Goal: Navigation & Orientation: Understand site structure

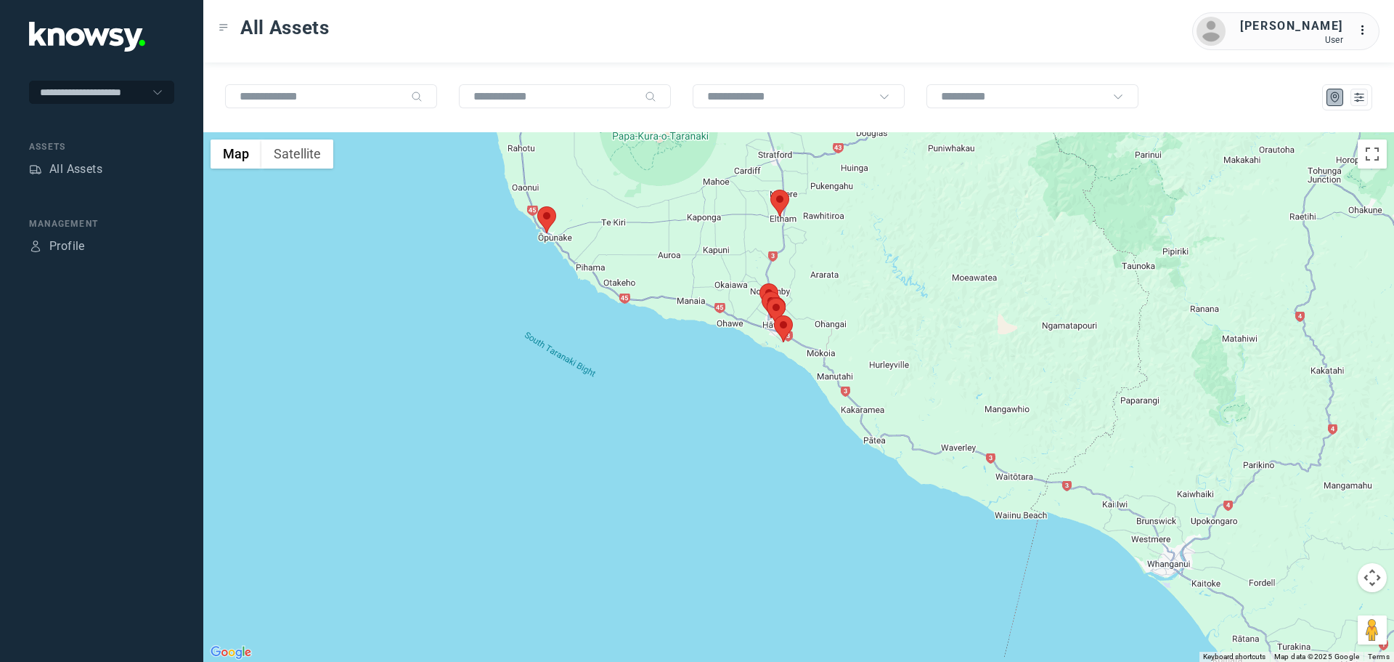
drag, startPoint x: 791, startPoint y: 291, endPoint x: 756, endPoint y: 310, distance: 39.6
click at [762, 310] on img at bounding box center [771, 304] width 19 height 27
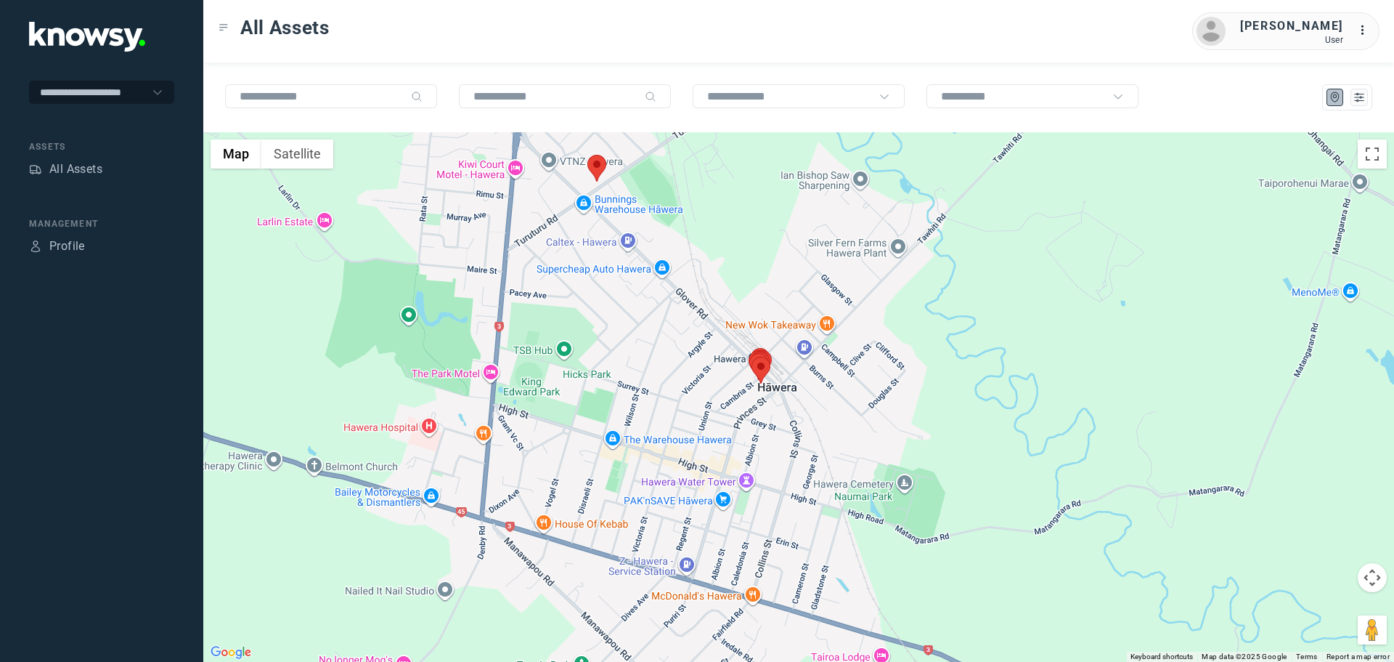
drag, startPoint x: 547, startPoint y: 350, endPoint x: 674, endPoint y: 343, distance: 127.3
click at [678, 346] on div at bounding box center [798, 396] width 1191 height 529
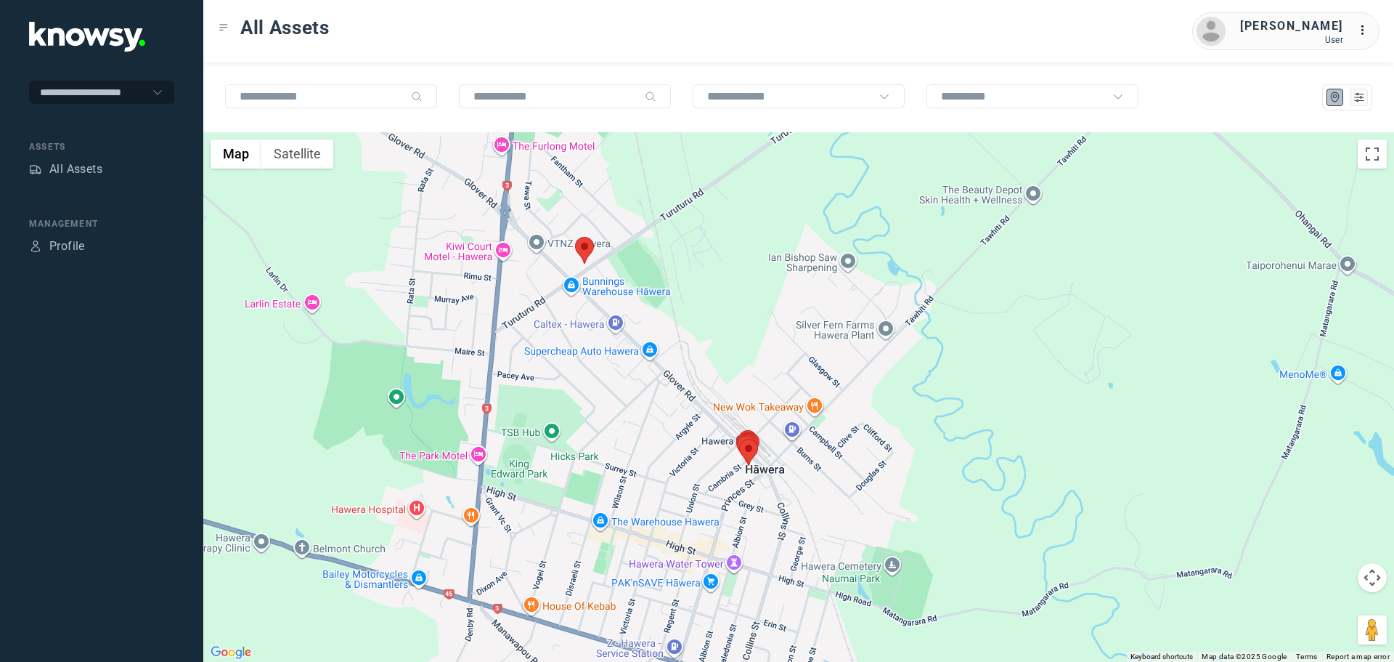
drag, startPoint x: 643, startPoint y: 312, endPoint x: 635, endPoint y: 428, distance: 117.1
click at [635, 428] on div at bounding box center [798, 396] width 1191 height 529
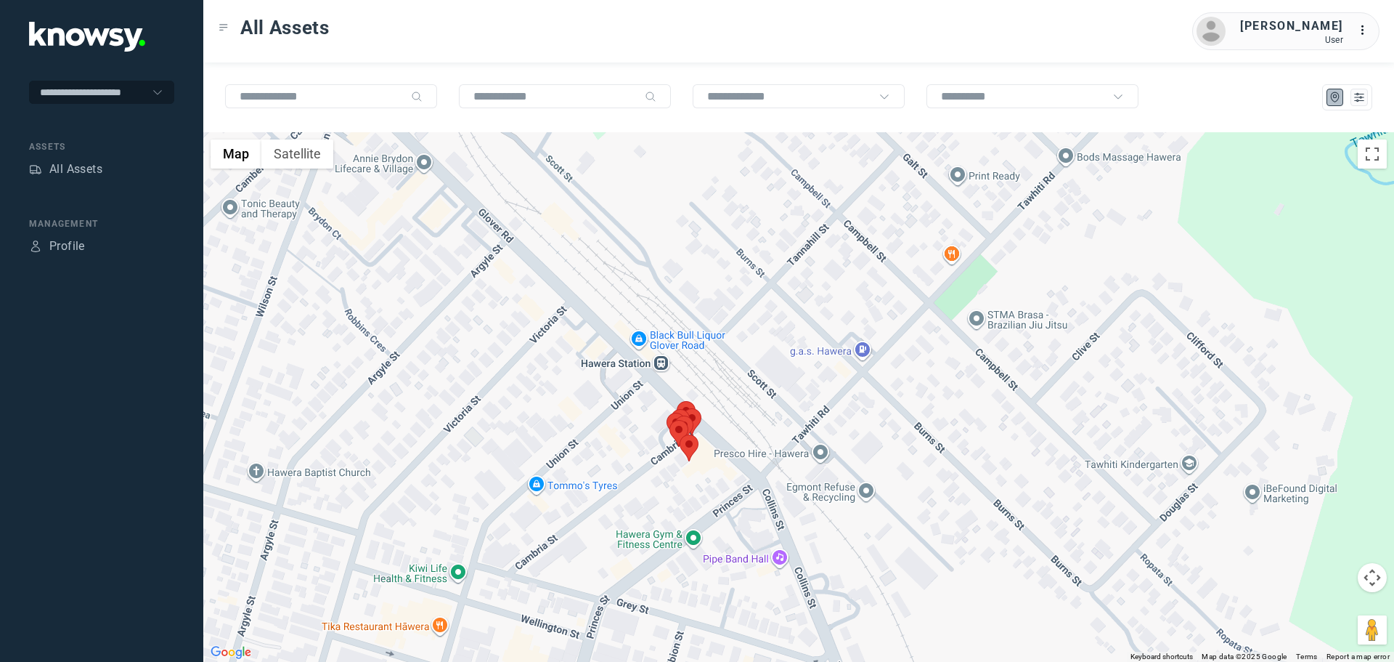
drag, startPoint x: 789, startPoint y: 375, endPoint x: 648, endPoint y: 448, distance: 159.5
click at [680, 434] on area at bounding box center [680, 434] width 0 height 0
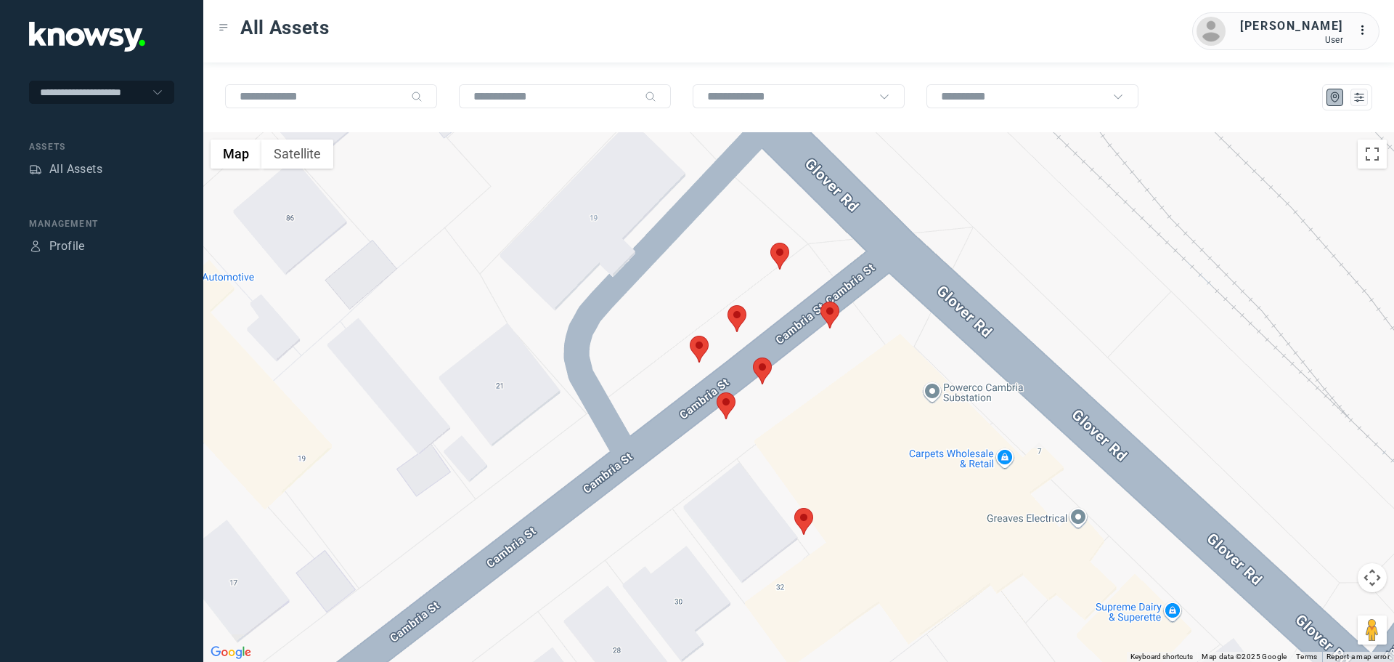
click at [690, 335] on area at bounding box center [690, 335] width 0 height 0
click at [755, 261] on button "Close" at bounding box center [746, 267] width 35 height 35
click at [728, 305] on area at bounding box center [728, 305] width 0 height 0
drag, startPoint x: 797, startPoint y: 224, endPoint x: 785, endPoint y: 232, distance: 14.1
click at [794, 224] on button "Close" at bounding box center [786, 236] width 35 height 35
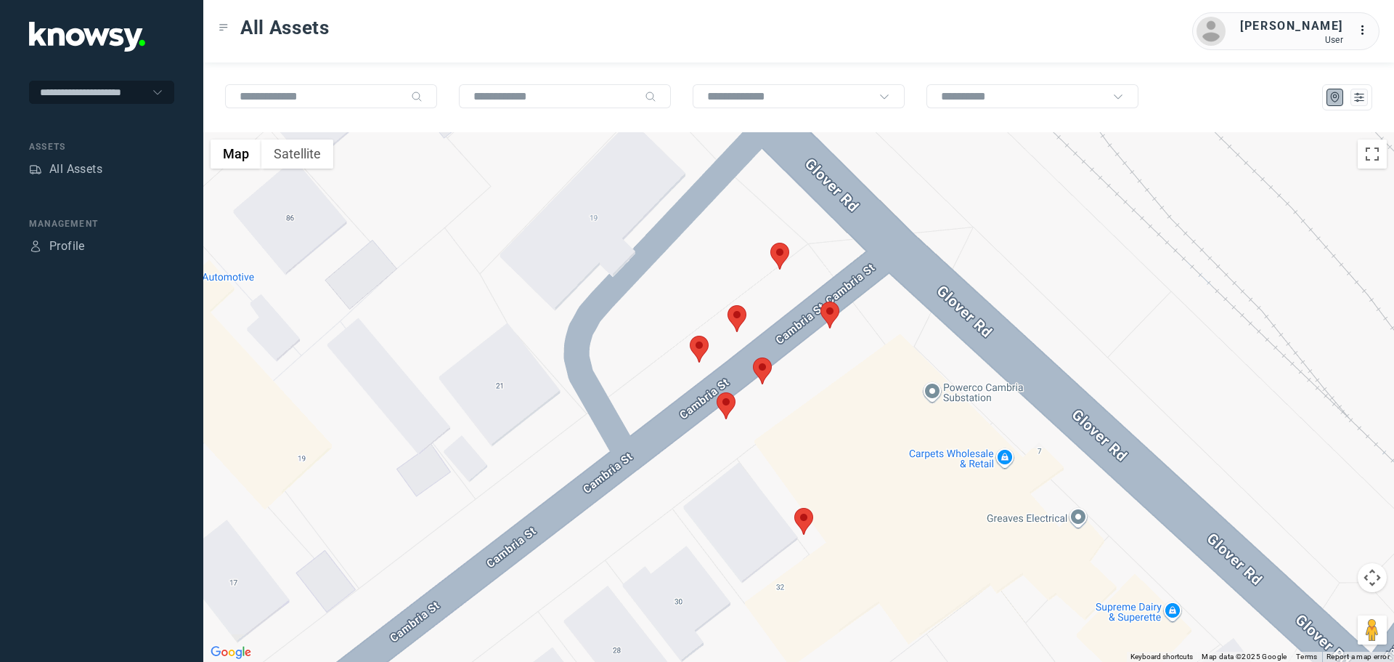
click at [770, 243] on area at bounding box center [770, 243] width 0 height 0
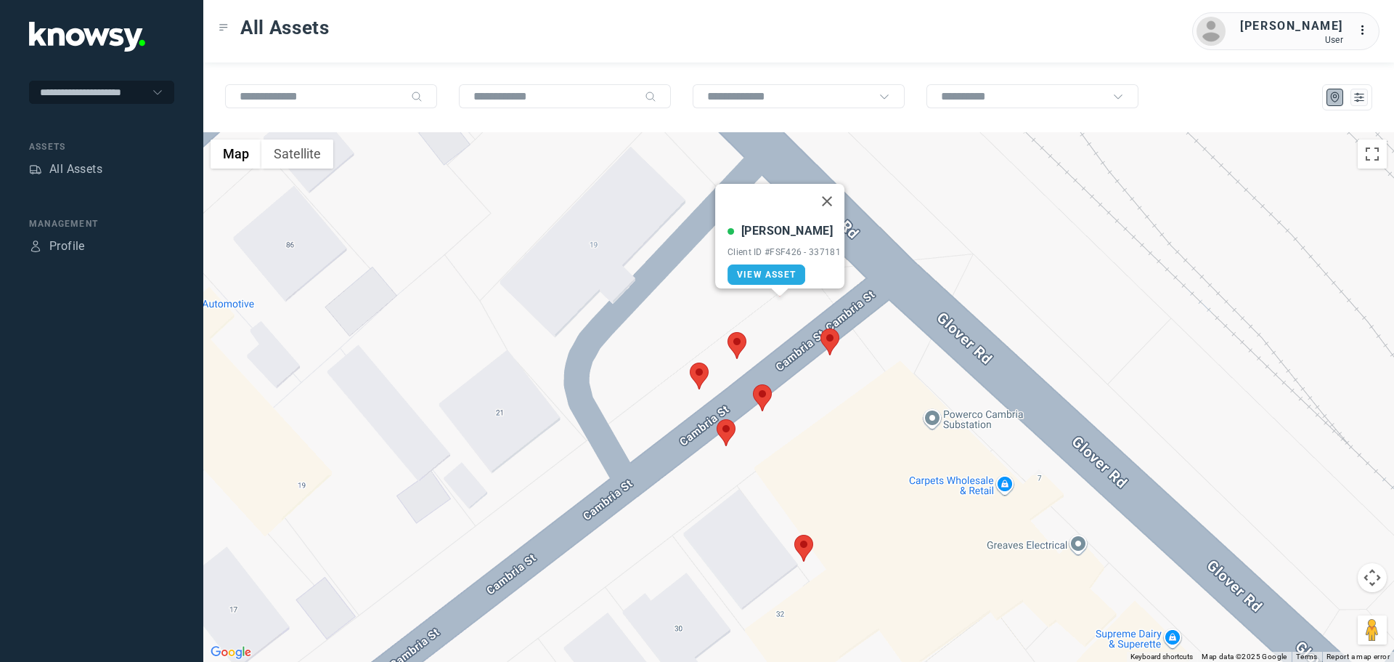
click at [830, 194] on button "Close" at bounding box center [827, 201] width 35 height 35
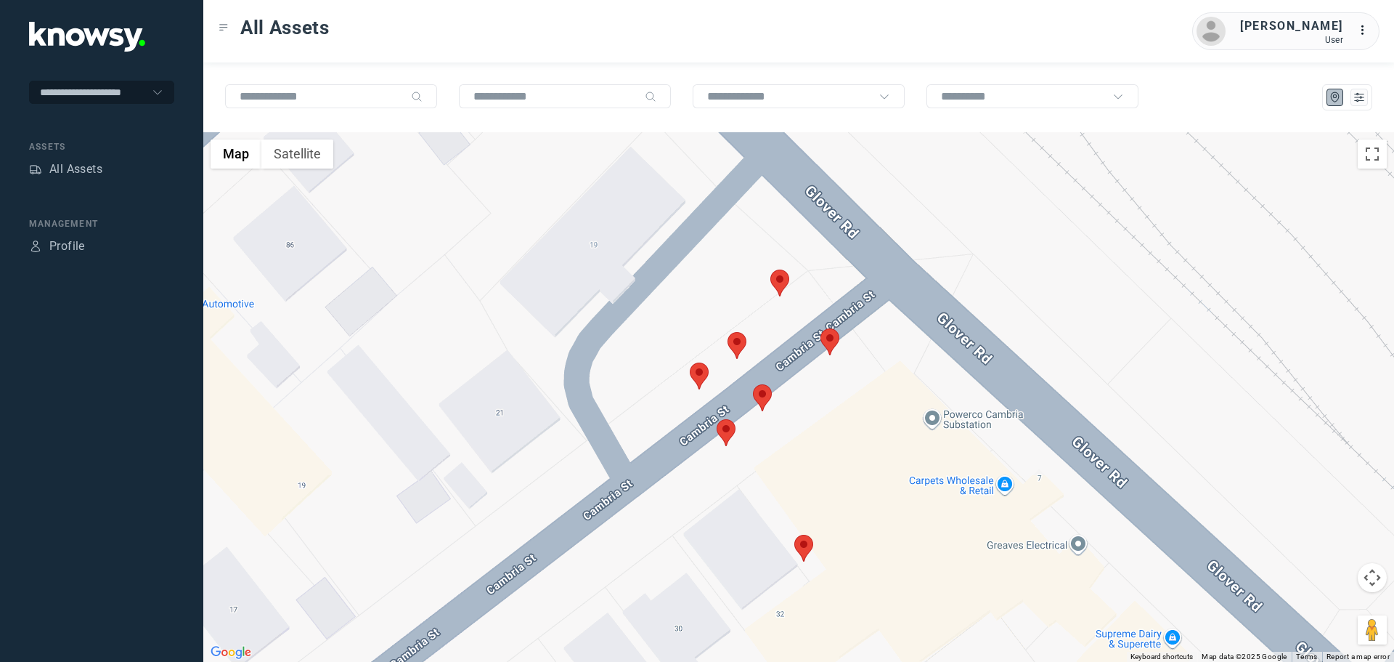
click at [821, 328] on area at bounding box center [821, 328] width 0 height 0
click at [886, 248] on button "Close" at bounding box center [878, 260] width 35 height 35
click at [753, 384] on area at bounding box center [753, 384] width 0 height 0
drag, startPoint x: 821, startPoint y: 302, endPoint x: 800, endPoint y: 321, distance: 28.3
click at [820, 302] on button "Close" at bounding box center [809, 315] width 35 height 35
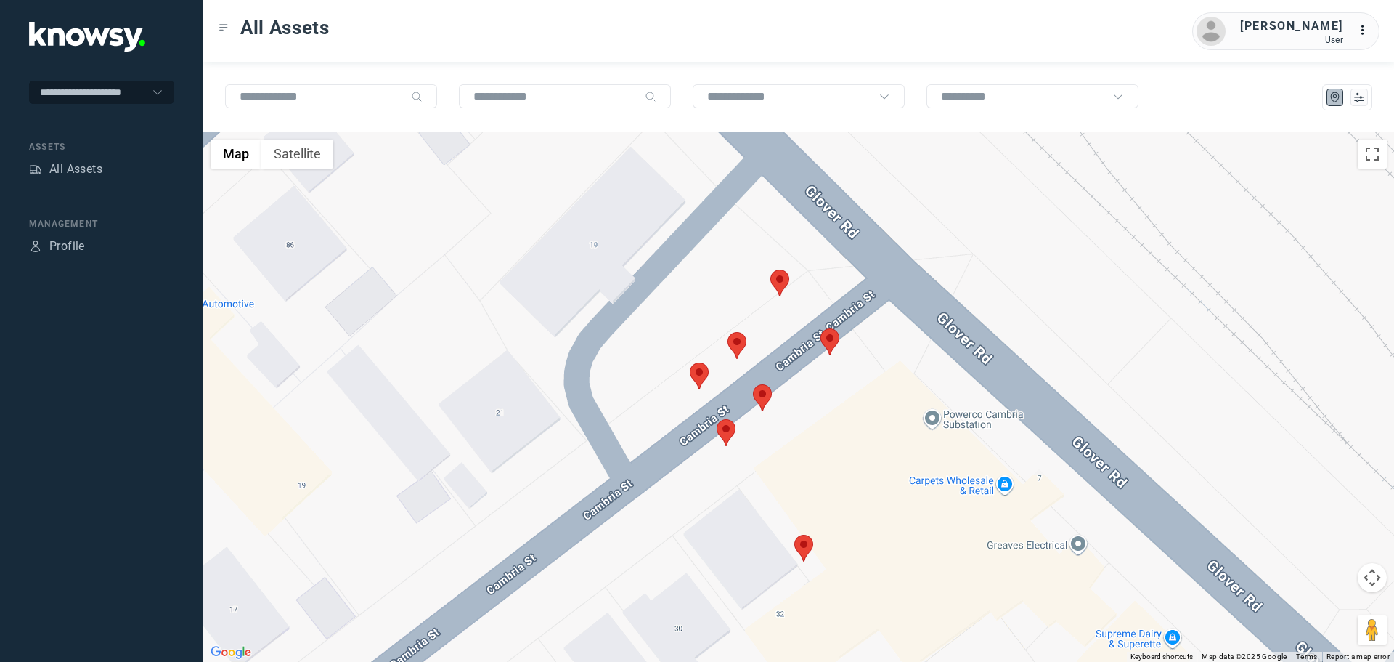
click at [717, 419] on area at bounding box center [717, 419] width 0 height 0
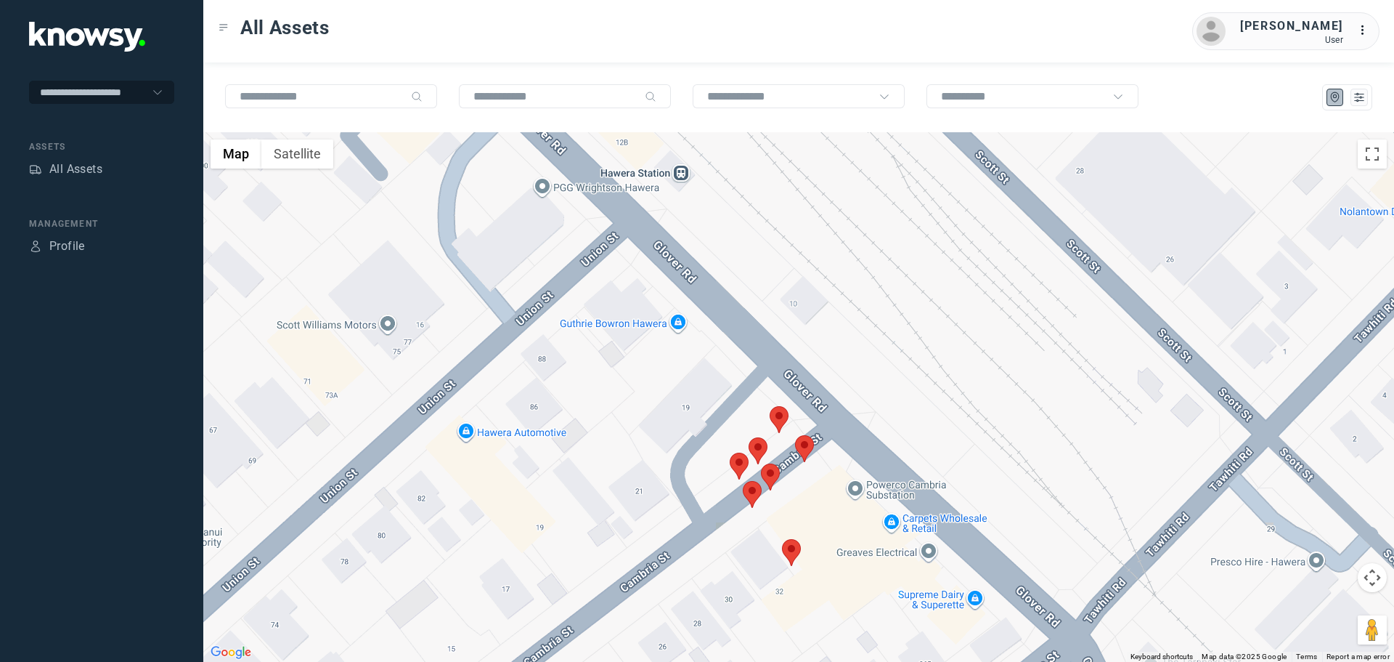
click at [782, 539] on area at bounding box center [782, 539] width 0 height 0
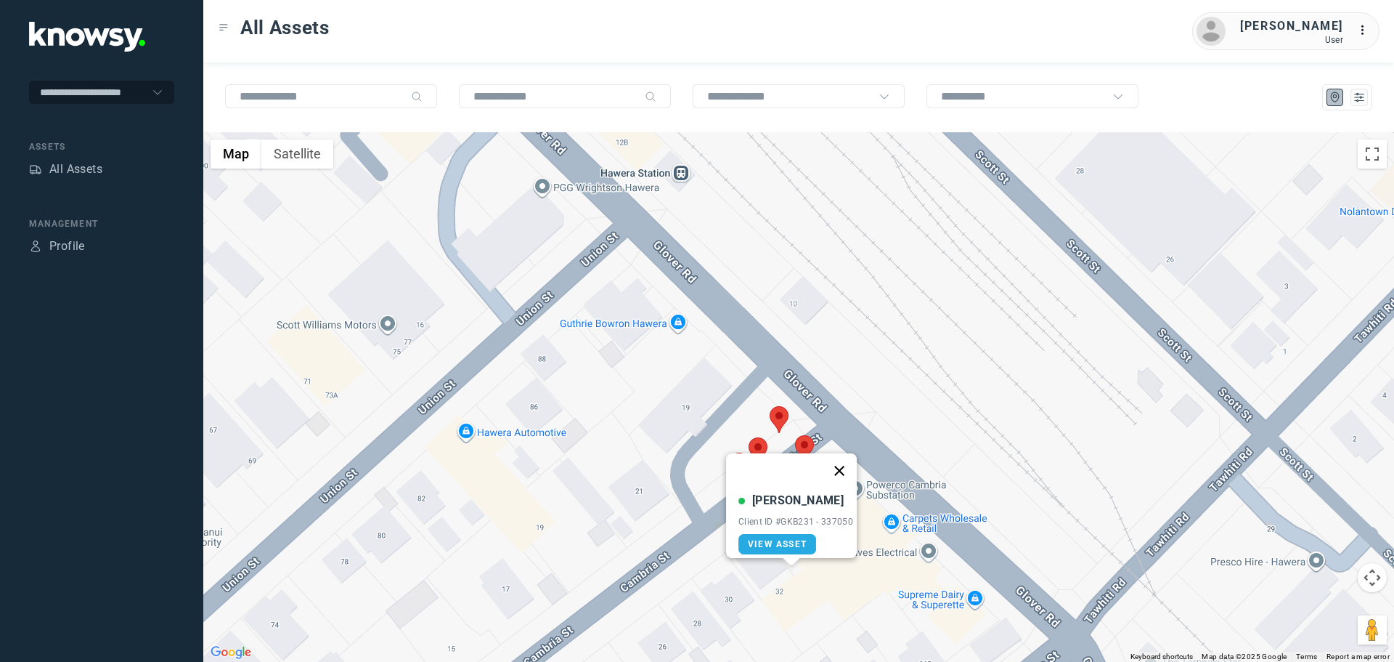
click at [850, 457] on button "Close" at bounding box center [839, 470] width 35 height 35
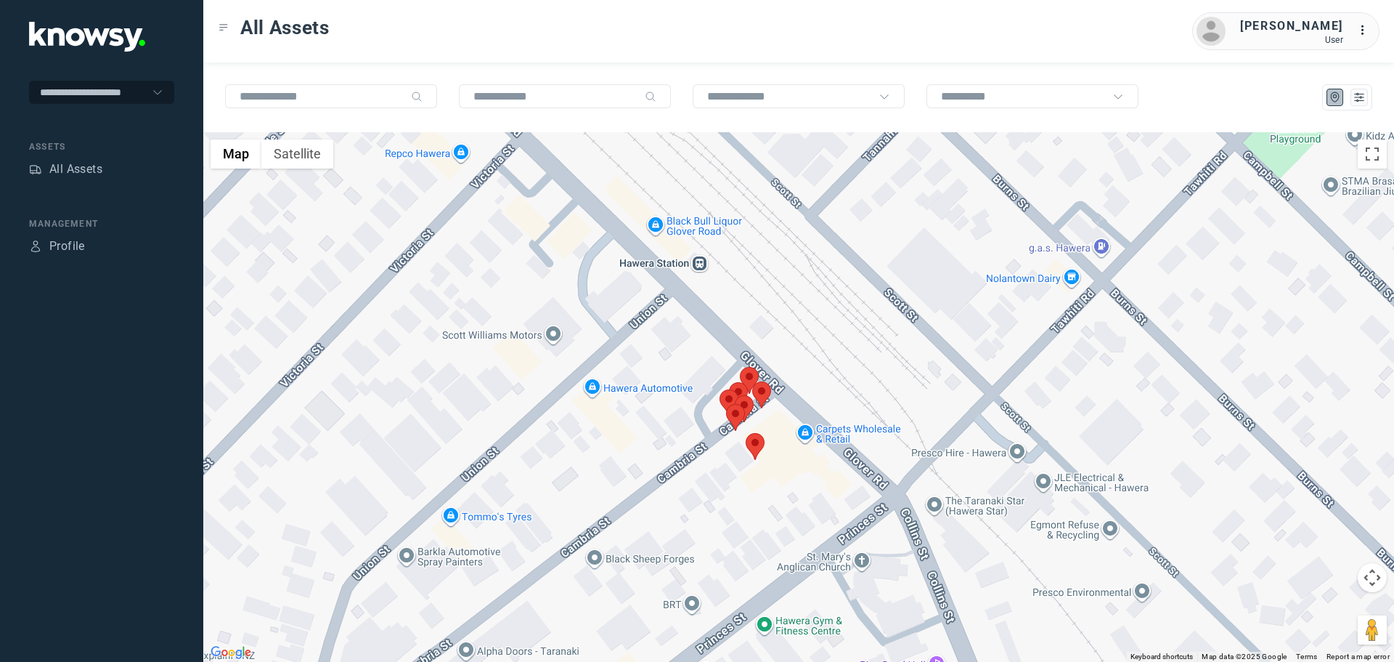
drag, startPoint x: 725, startPoint y: 556, endPoint x: 709, endPoint y: 349, distance: 207.5
click at [709, 351] on div at bounding box center [798, 396] width 1191 height 529
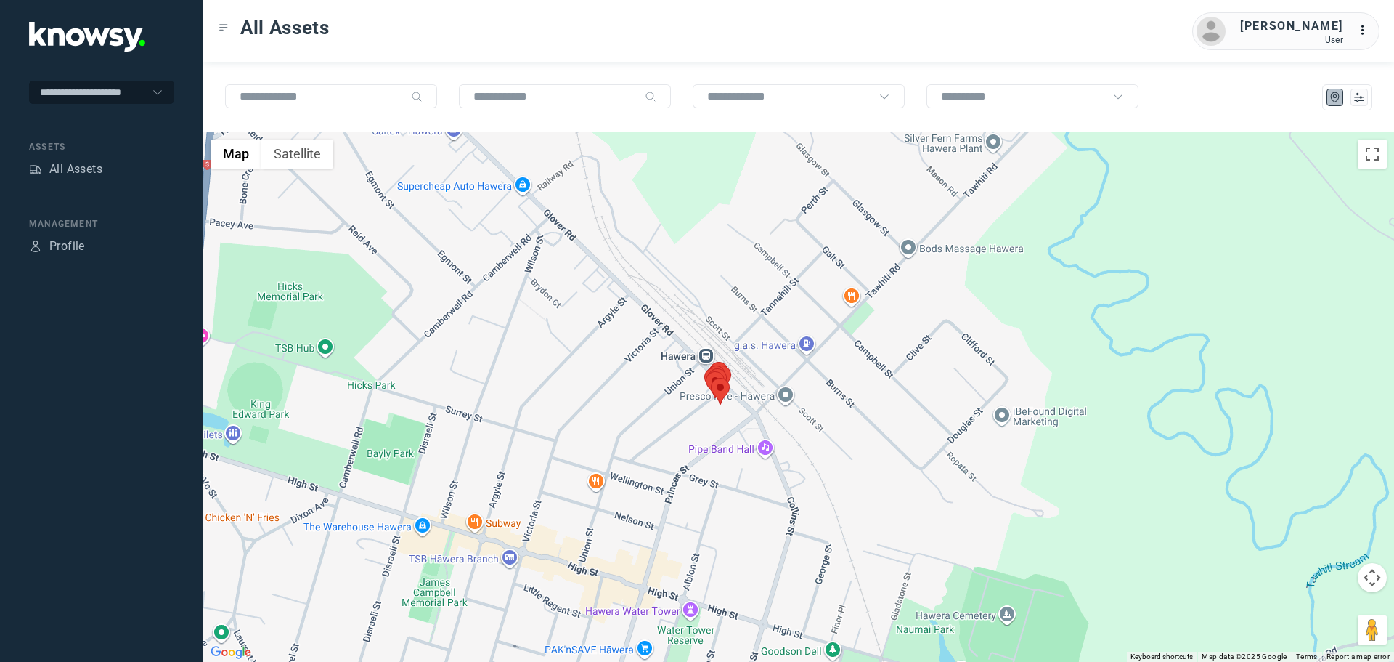
drag, startPoint x: 638, startPoint y: 446, endPoint x: 672, endPoint y: 453, distance: 34.9
click at [662, 471] on div at bounding box center [798, 396] width 1191 height 529
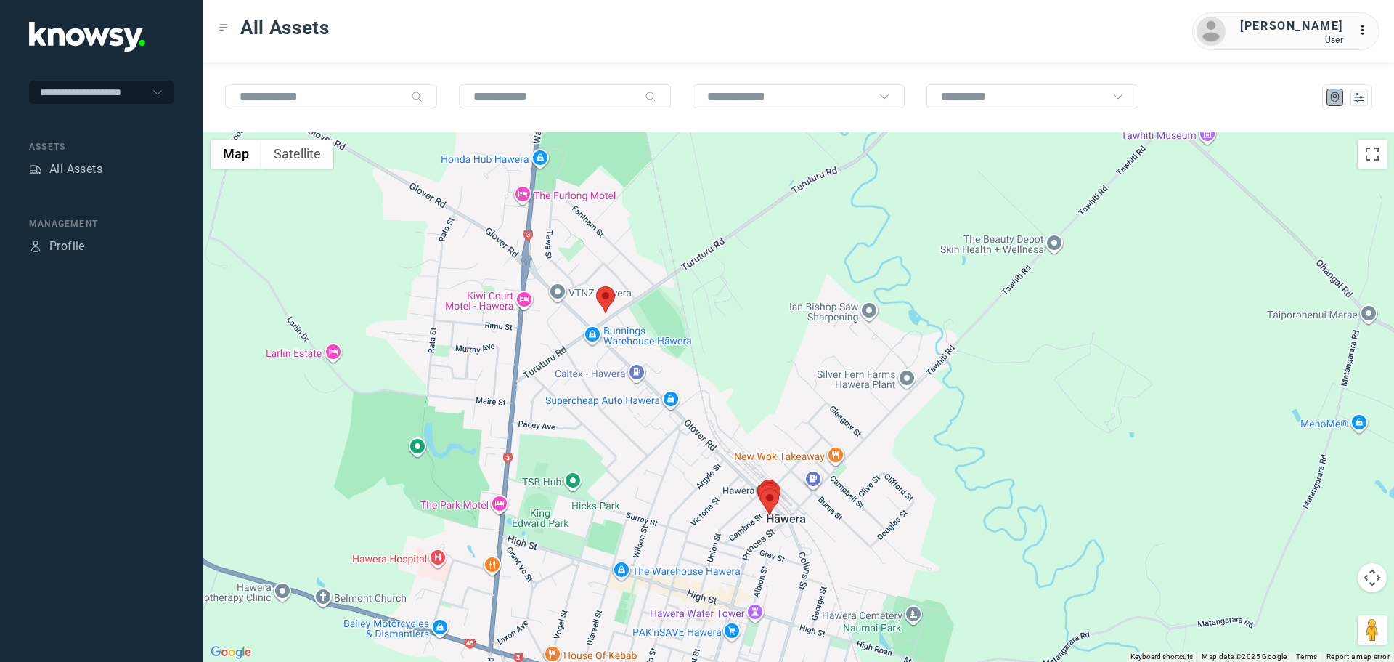
click at [596, 286] on area at bounding box center [596, 286] width 0 height 0
click at [660, 207] on button "Close" at bounding box center [652, 217] width 35 height 35
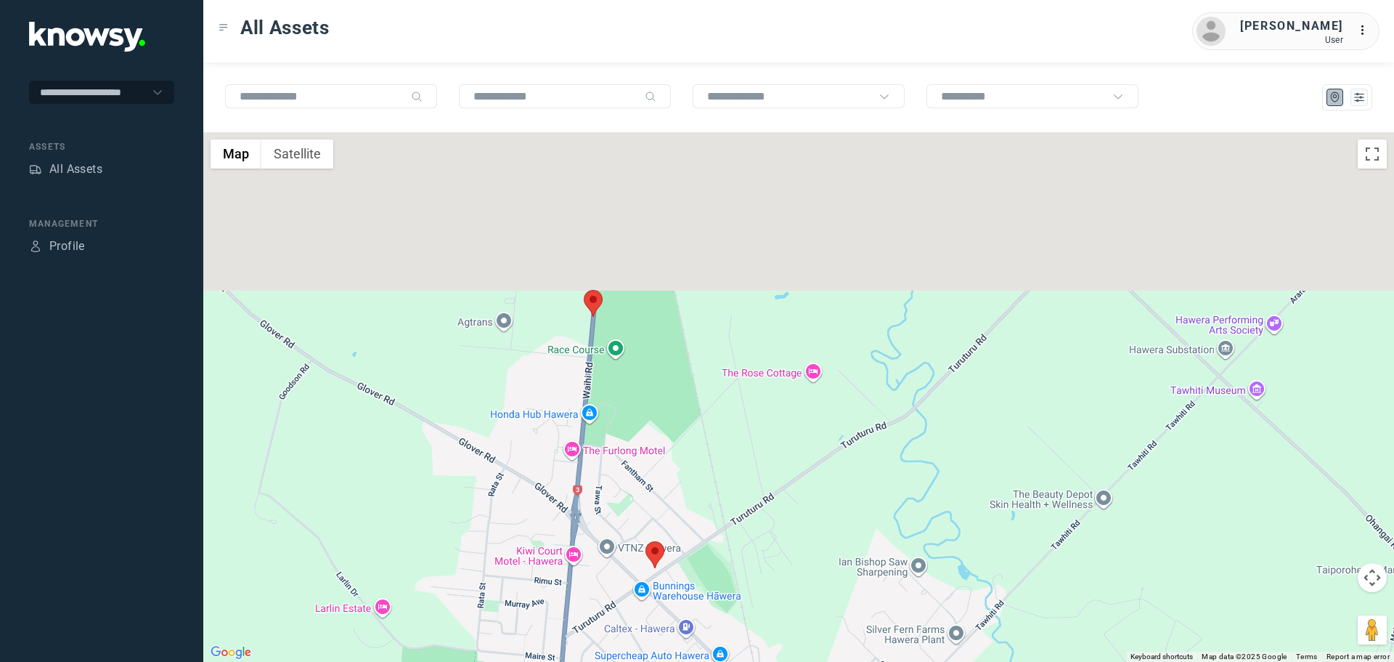
drag, startPoint x: 598, startPoint y: 210, endPoint x: 650, endPoint y: 469, distance: 264.5
click at [650, 469] on div at bounding box center [798, 396] width 1191 height 529
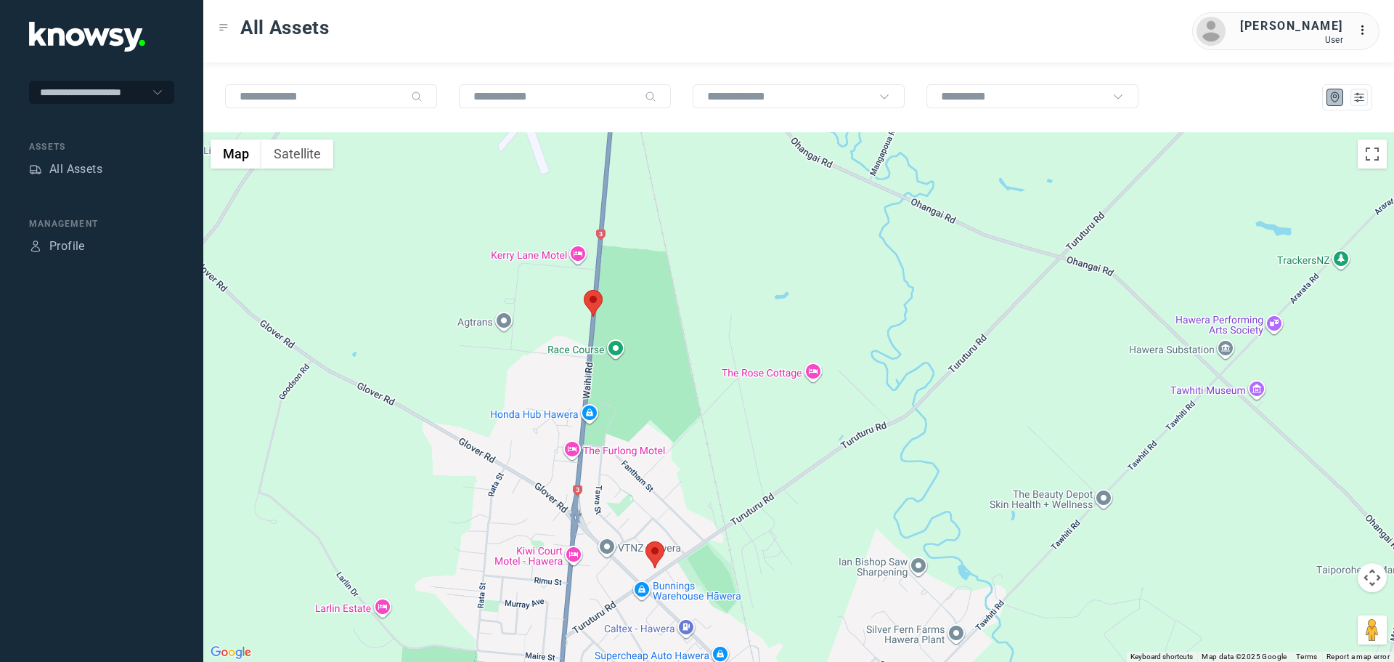
click at [584, 290] on area at bounding box center [584, 290] width 0 height 0
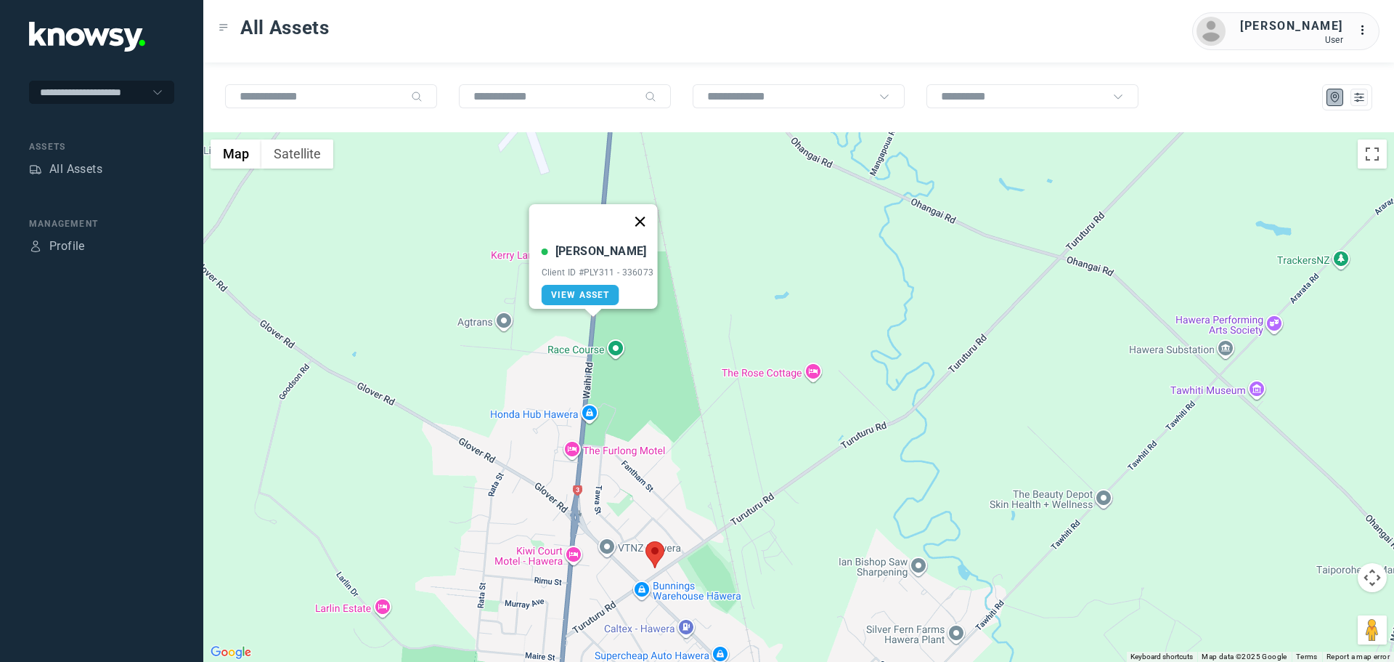
click at [646, 211] on button "Close" at bounding box center [639, 221] width 35 height 35
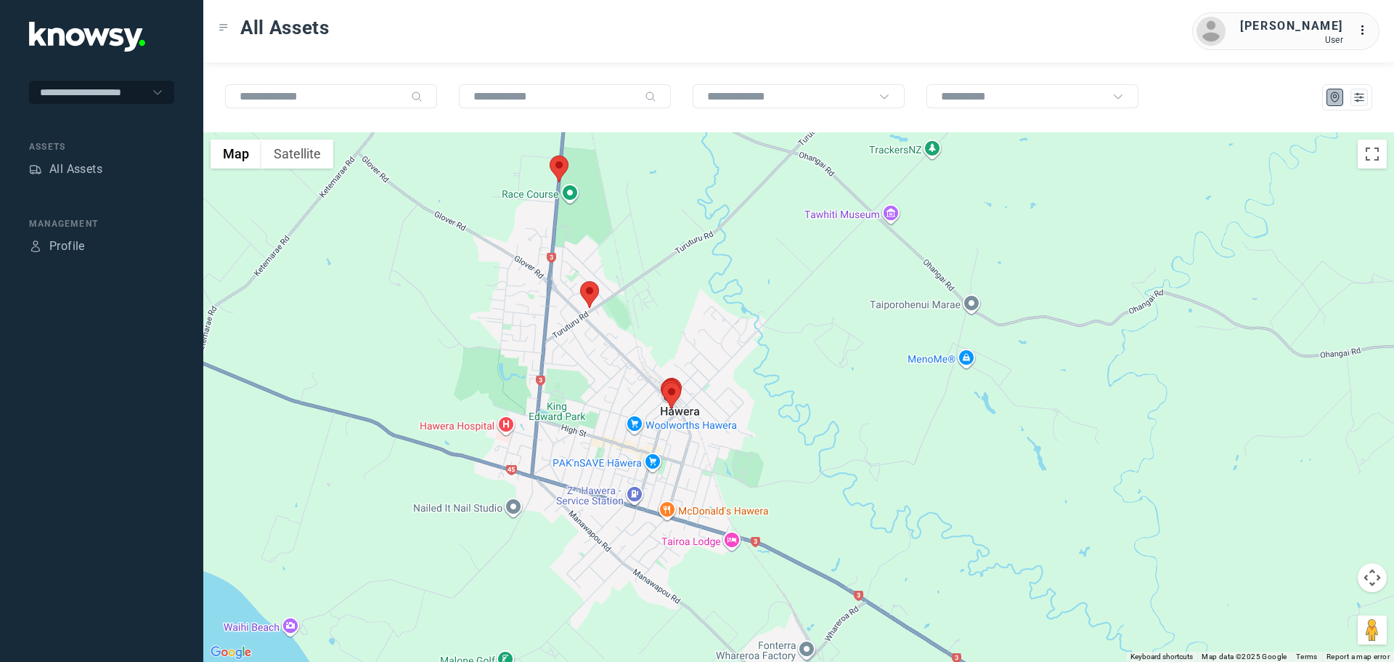
drag, startPoint x: 721, startPoint y: 518, endPoint x: 622, endPoint y: 307, distance: 232.9
click at [622, 307] on div at bounding box center [798, 396] width 1191 height 529
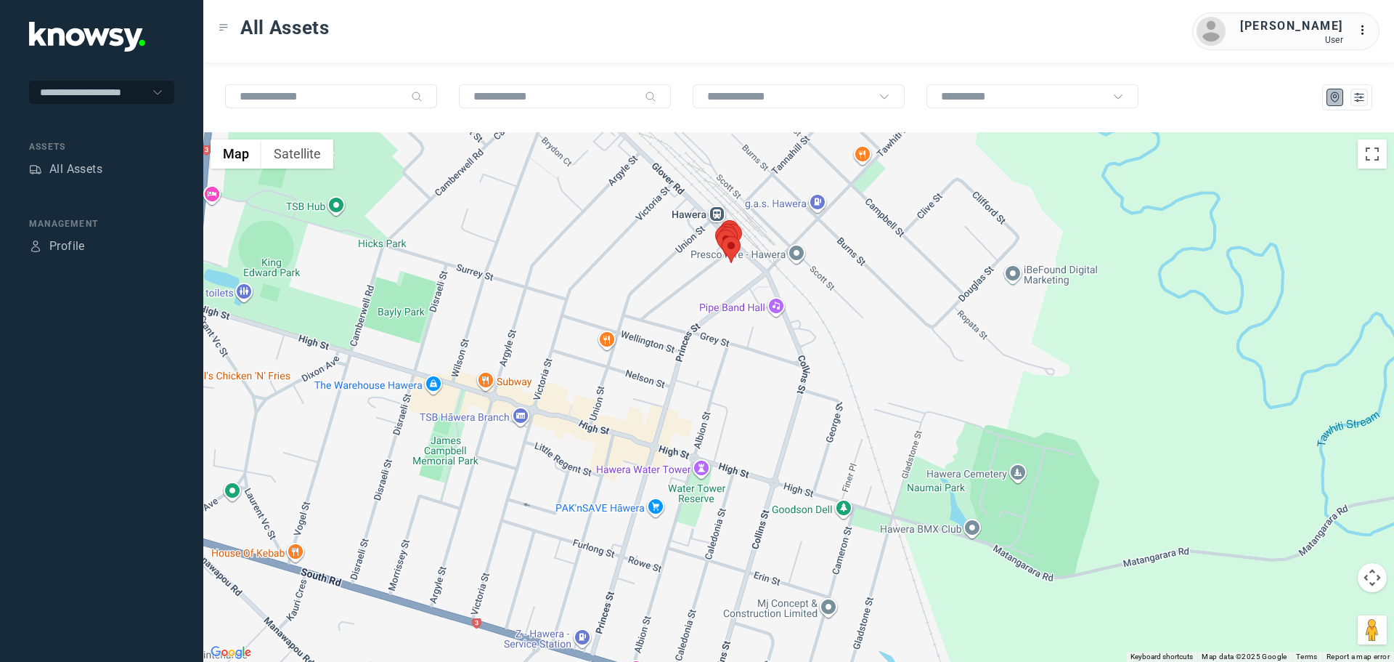
drag, startPoint x: 693, startPoint y: 347, endPoint x: 602, endPoint y: 415, distance: 113.1
click at [610, 414] on div at bounding box center [798, 396] width 1191 height 529
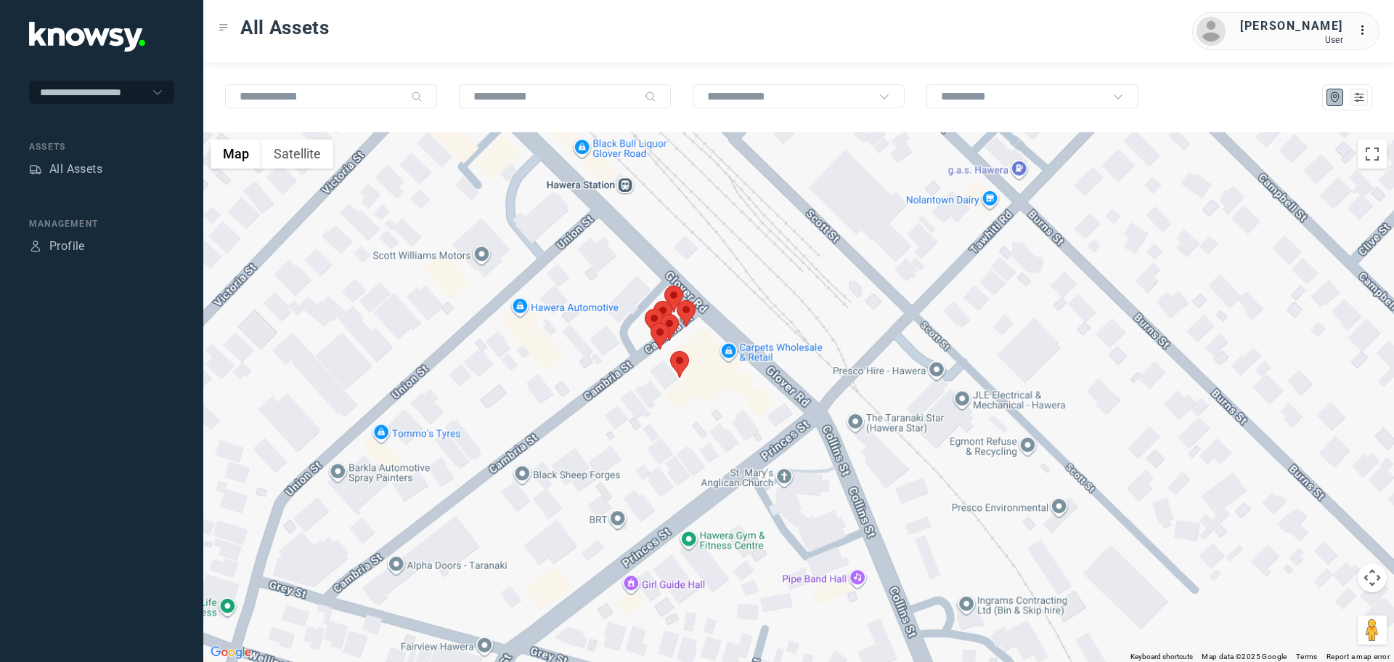
drag, startPoint x: 701, startPoint y: 319, endPoint x: 617, endPoint y: 443, distance: 149.6
click at [624, 443] on div at bounding box center [798, 396] width 1191 height 529
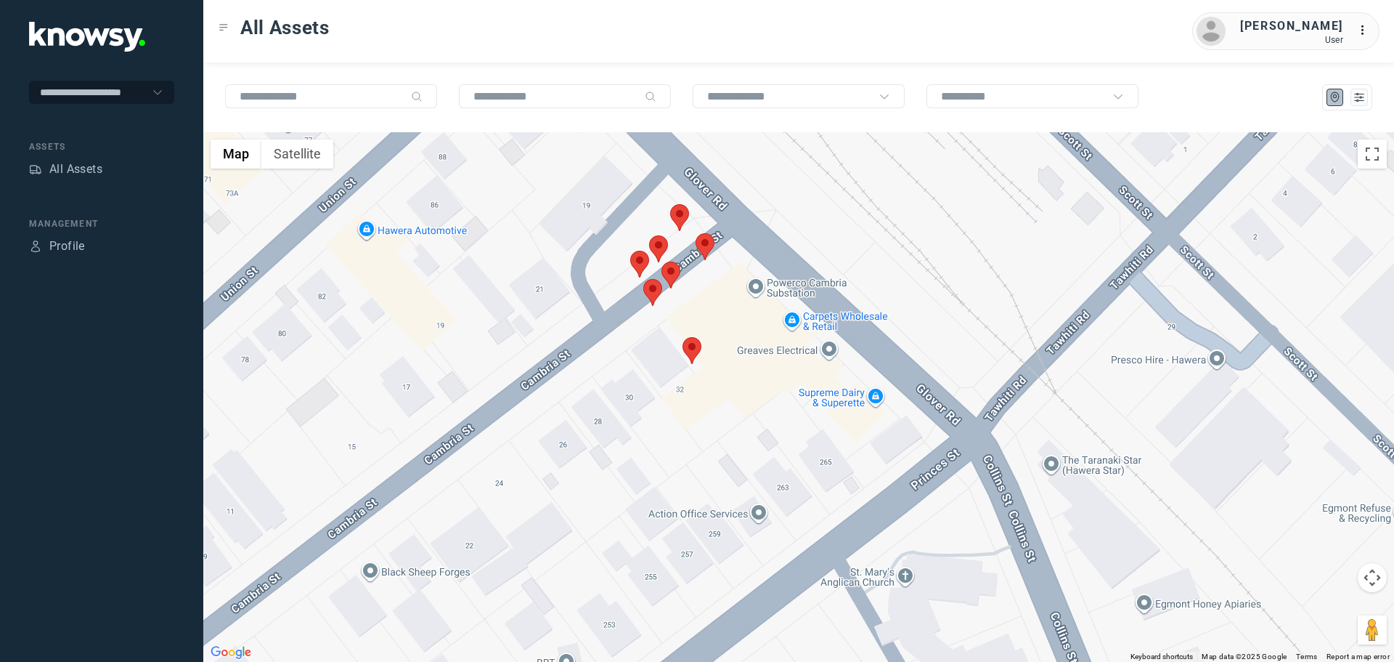
drag, startPoint x: 652, startPoint y: 352, endPoint x: 594, endPoint y: 443, distance: 107.8
click at [602, 443] on div at bounding box center [798, 396] width 1191 height 529
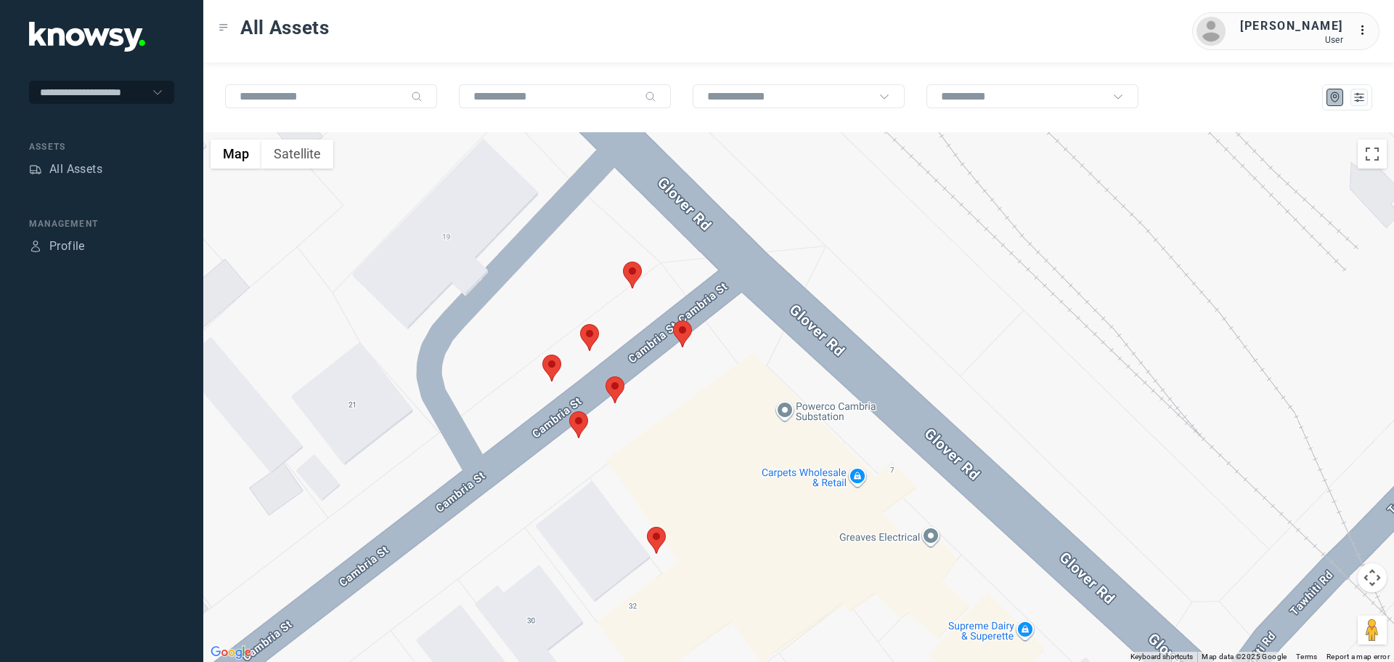
drag, startPoint x: 698, startPoint y: 338, endPoint x: 662, endPoint y: 436, distance: 104.3
click at [662, 436] on div at bounding box center [798, 396] width 1191 height 529
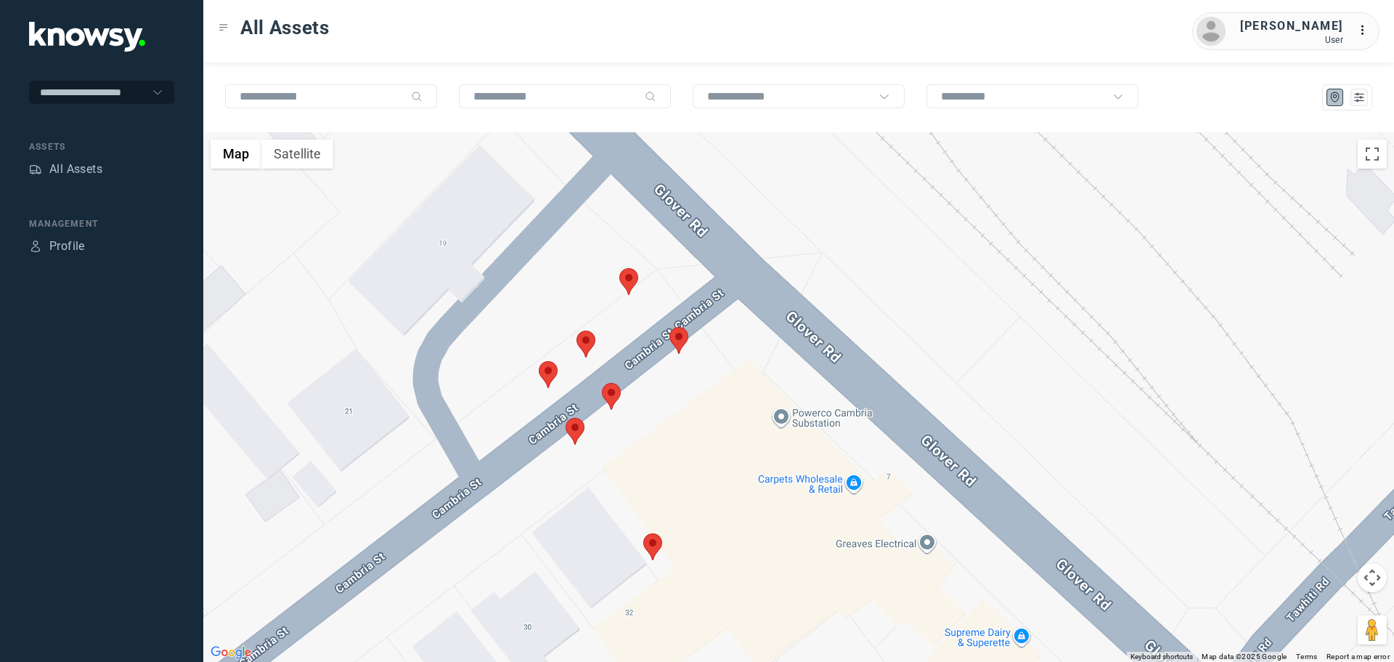
click at [619, 268] on area at bounding box center [619, 268] width 0 height 0
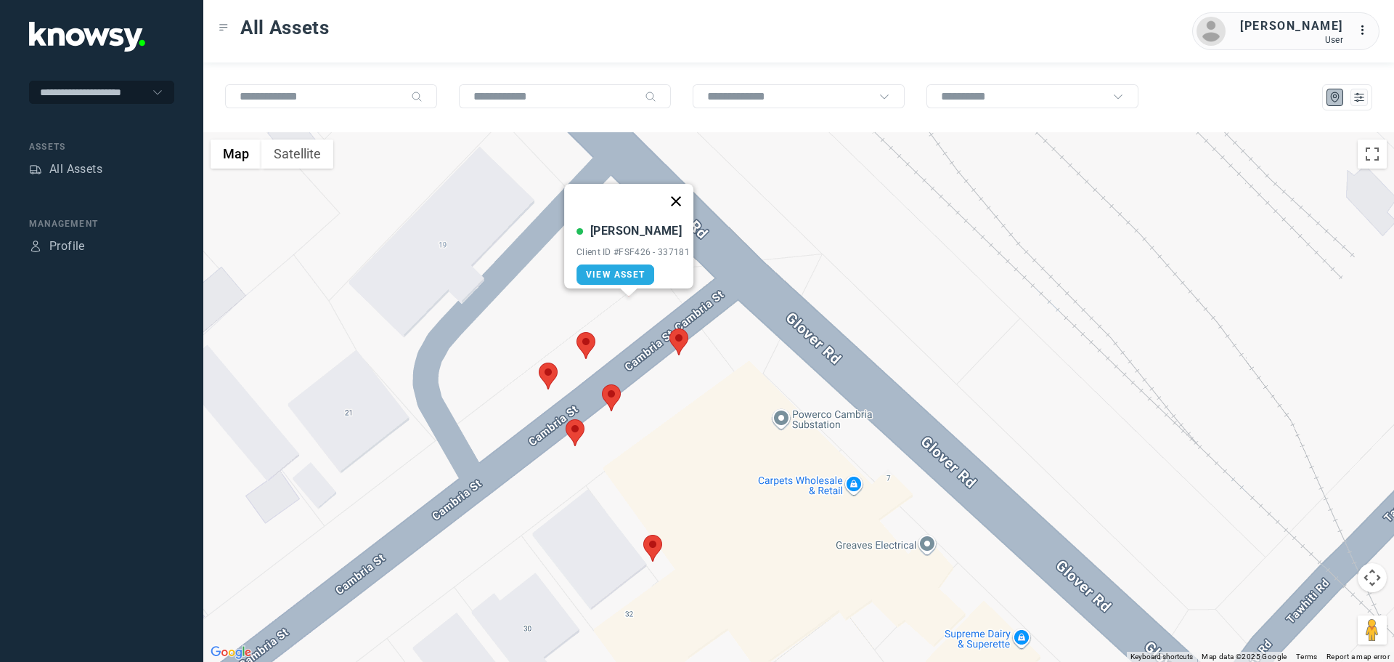
click at [686, 190] on button "Close" at bounding box center [676, 201] width 35 height 35
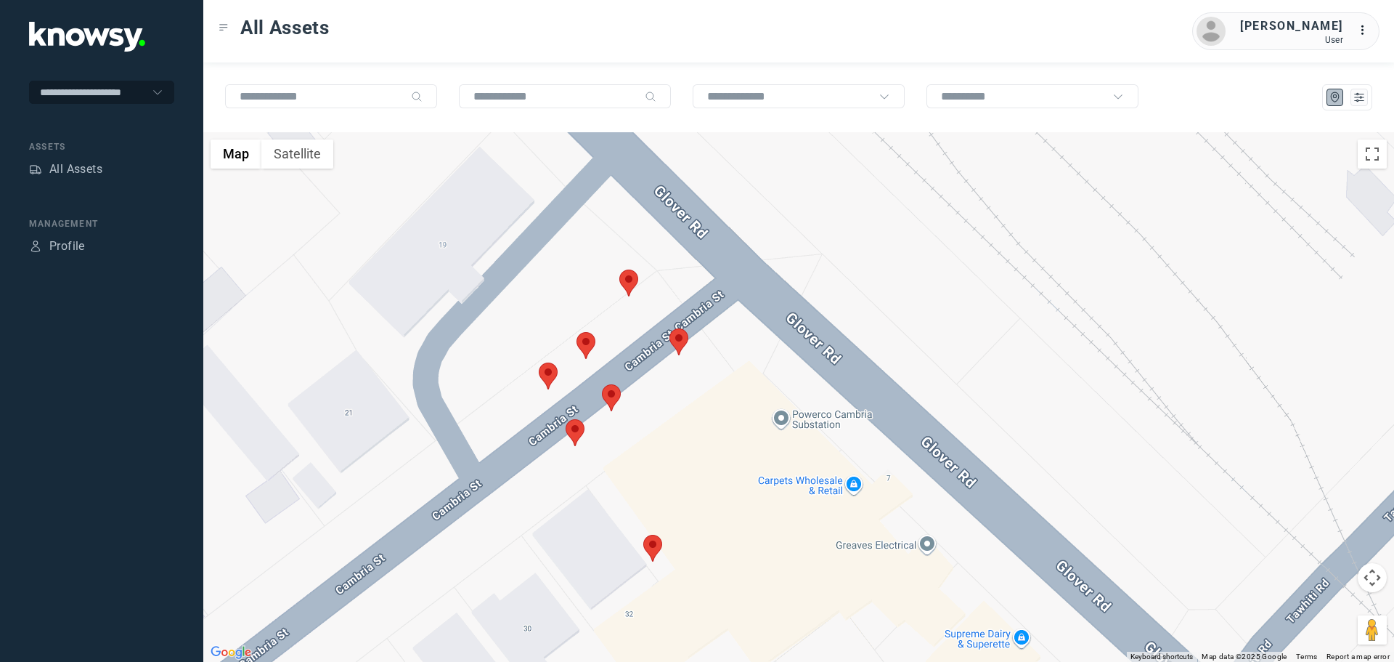
click at [670, 328] on area at bounding box center [670, 328] width 0 height 0
drag, startPoint x: 736, startPoint y: 248, endPoint x: 723, endPoint y: 256, distance: 15.3
click at [731, 248] on button "Close" at bounding box center [726, 260] width 35 height 35
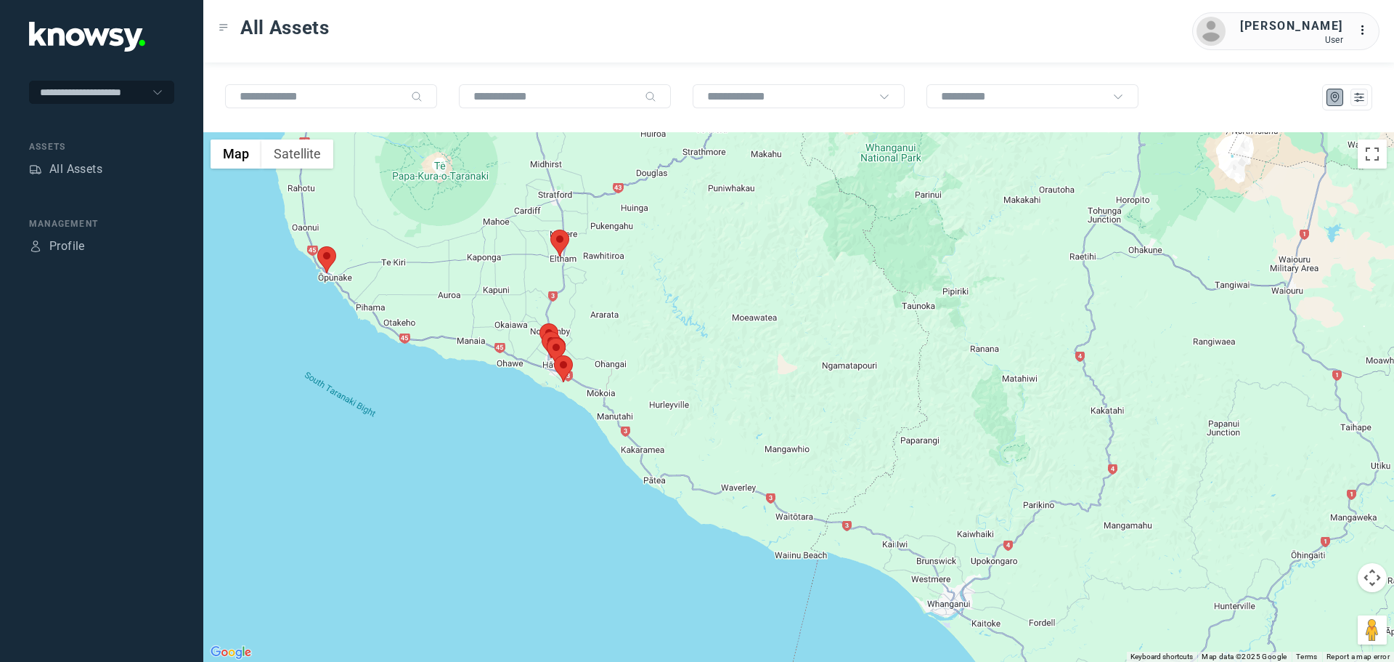
click at [317, 246] on area at bounding box center [317, 246] width 0 height 0
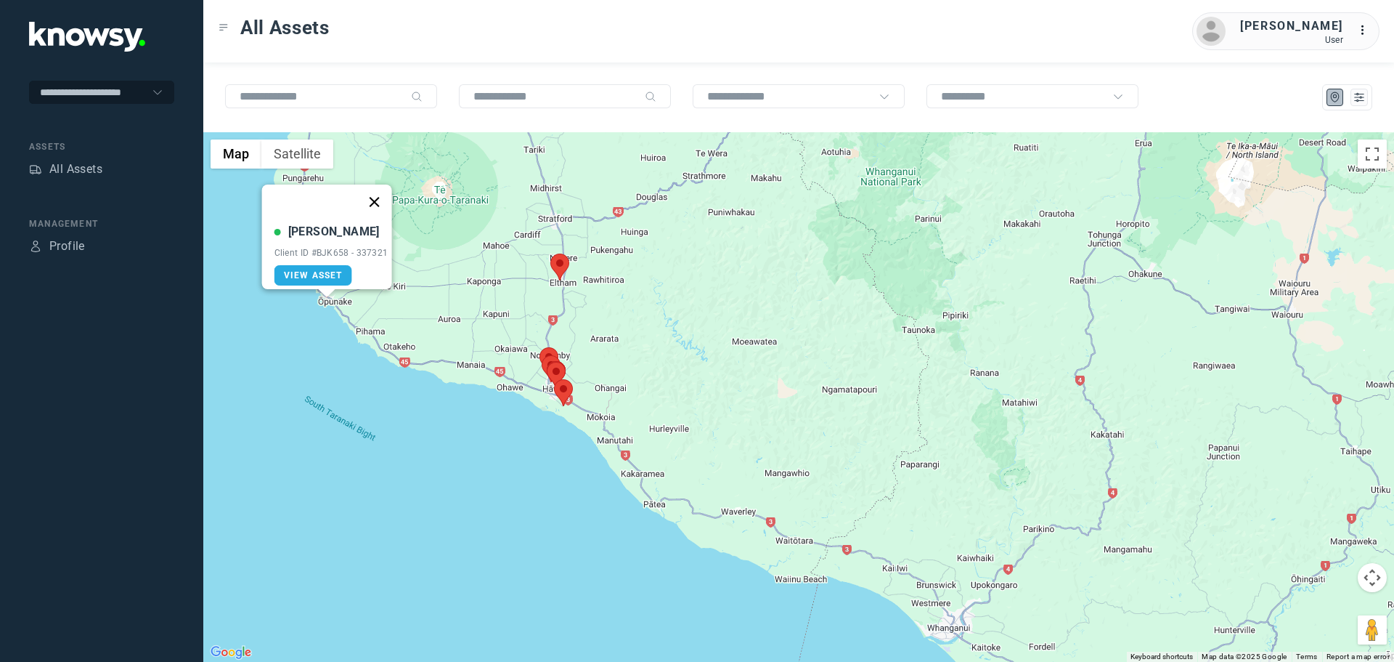
click at [378, 184] on button "Close" at bounding box center [374, 201] width 35 height 35
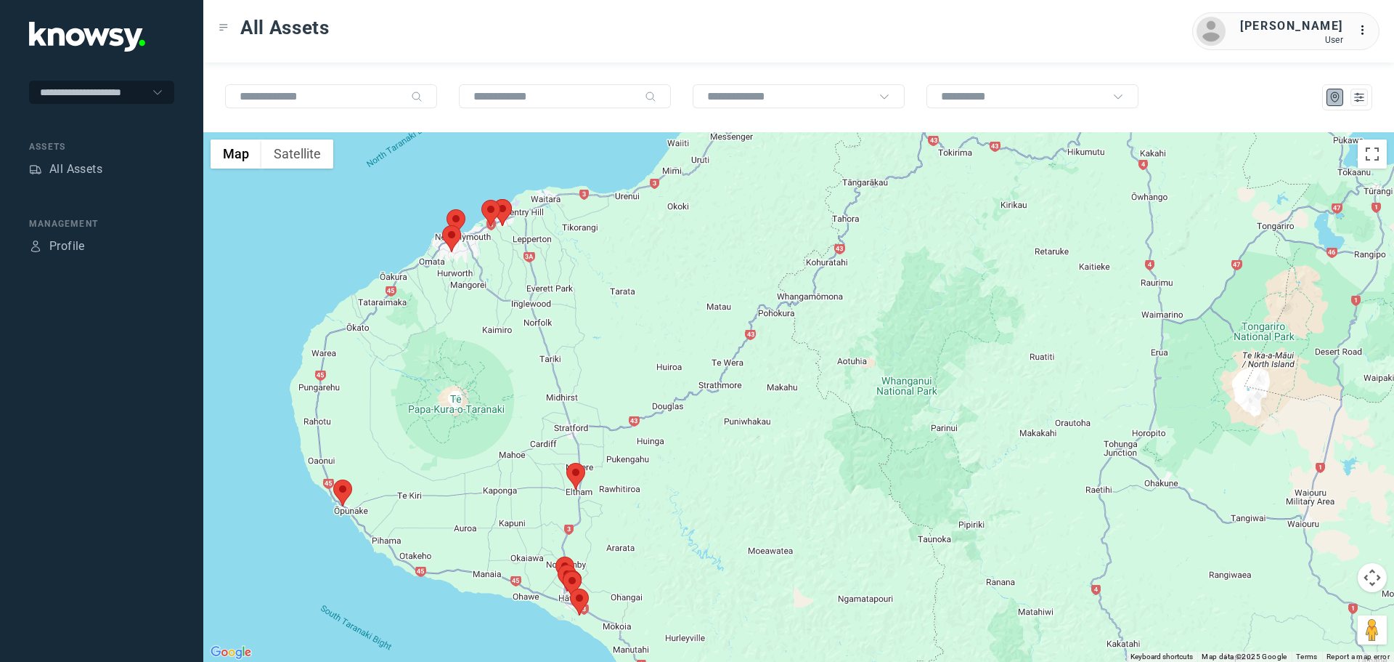
drag, startPoint x: 545, startPoint y: 273, endPoint x: 563, endPoint y: 503, distance: 230.9
click at [563, 503] on div at bounding box center [798, 396] width 1191 height 529
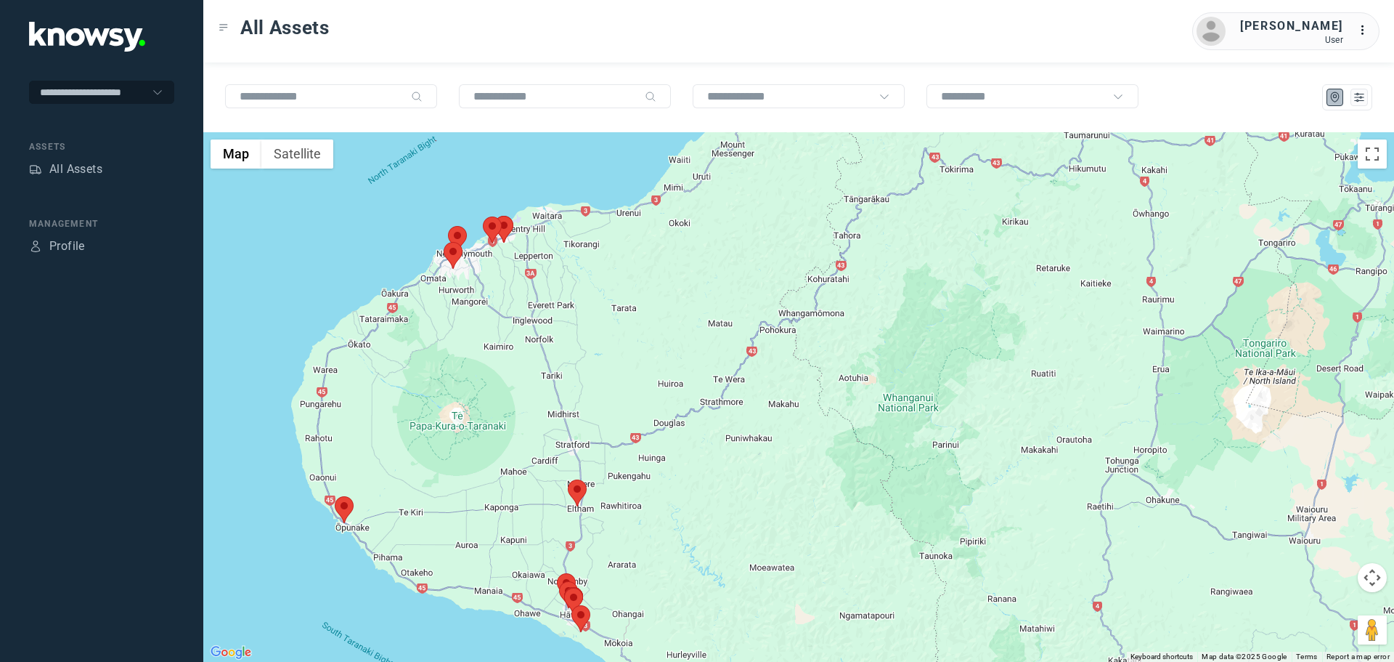
drag, startPoint x: 511, startPoint y: 265, endPoint x: 468, endPoint y: 351, distance: 96.1
click at [468, 351] on div at bounding box center [798, 396] width 1191 height 529
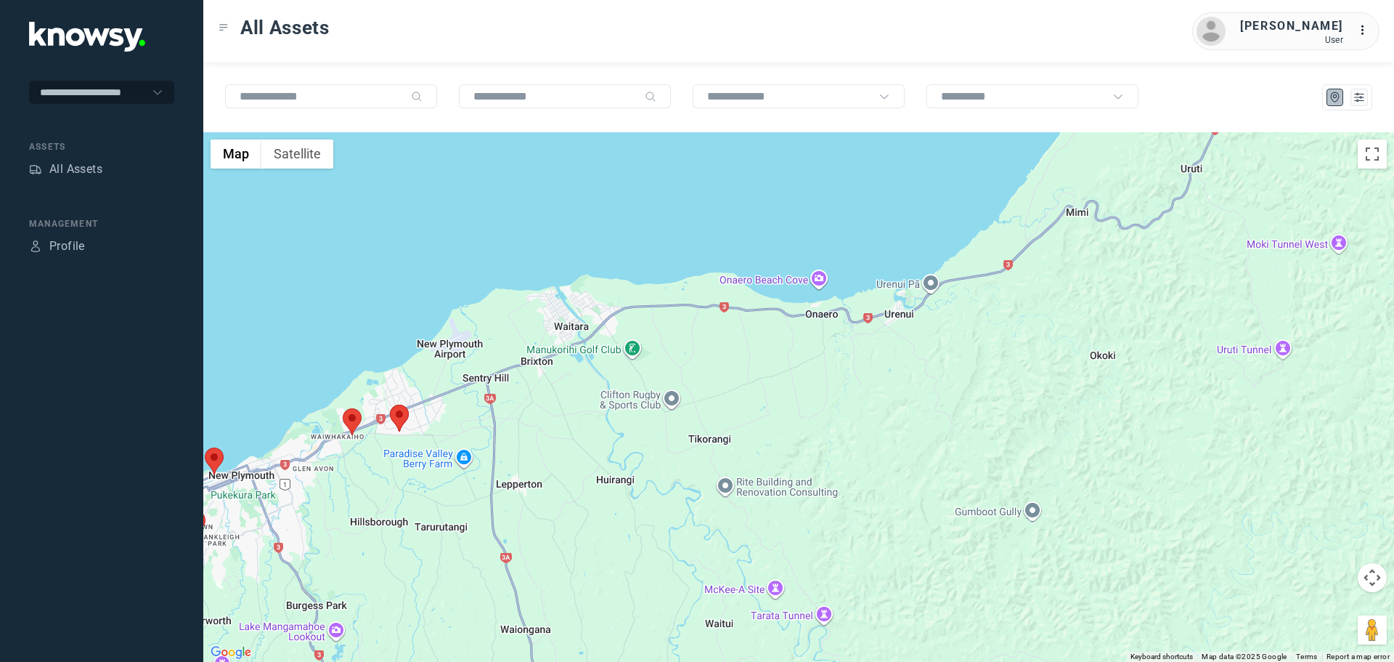
drag, startPoint x: 365, startPoint y: 540, endPoint x: 561, endPoint y: 514, distance: 197.7
click at [557, 520] on div at bounding box center [798, 396] width 1191 height 529
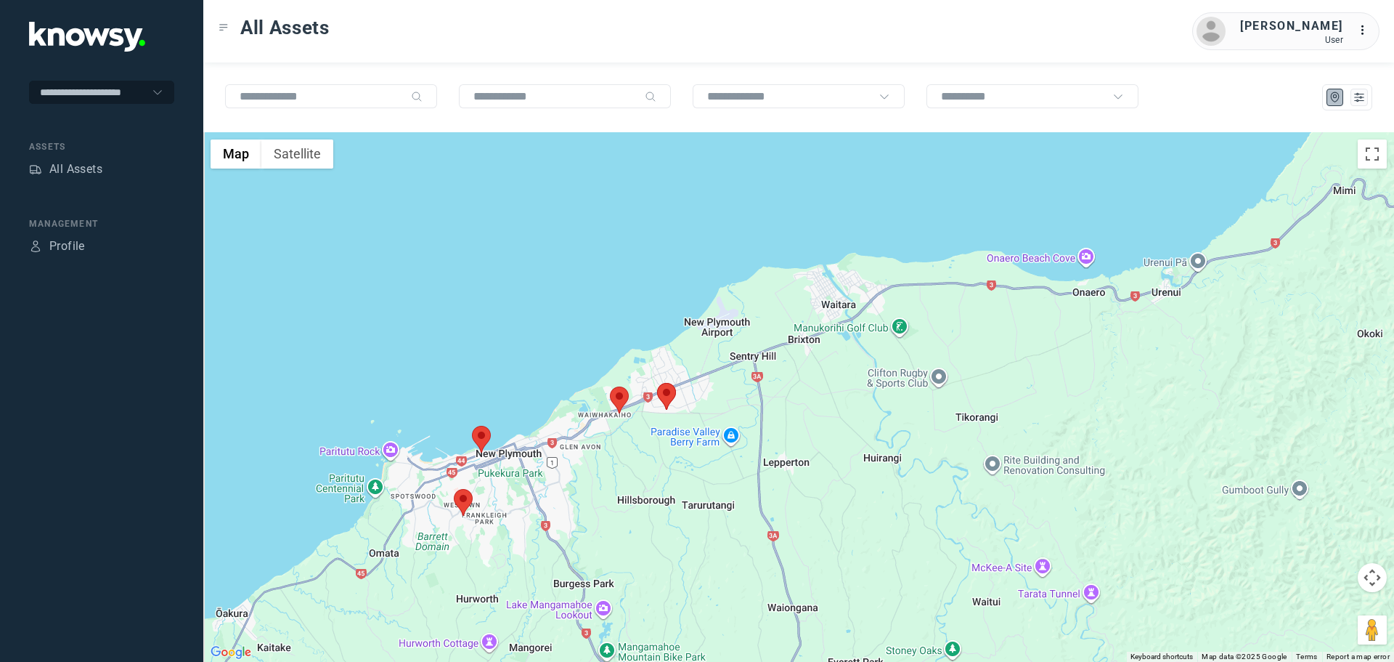
drag, startPoint x: 476, startPoint y: 479, endPoint x: 594, endPoint y: 476, distance: 117.7
click at [594, 476] on div at bounding box center [798, 396] width 1191 height 529
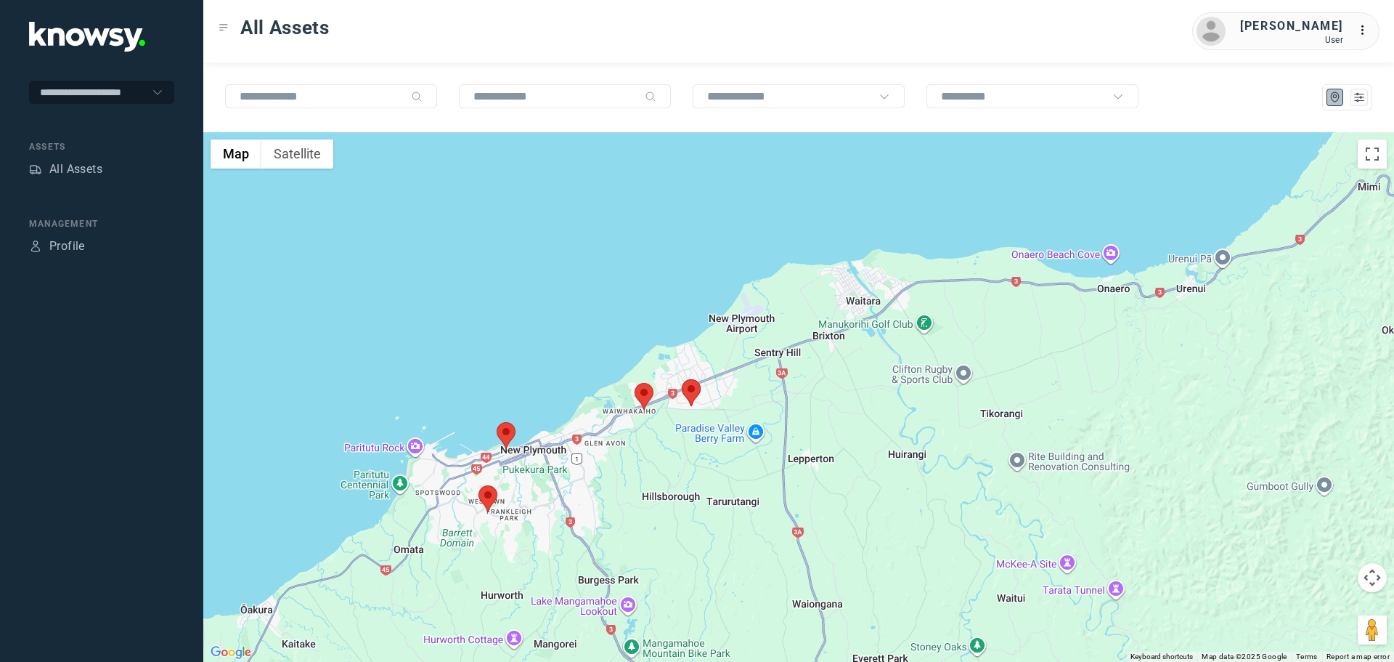
click at [497, 422] on area at bounding box center [497, 422] width 0 height 0
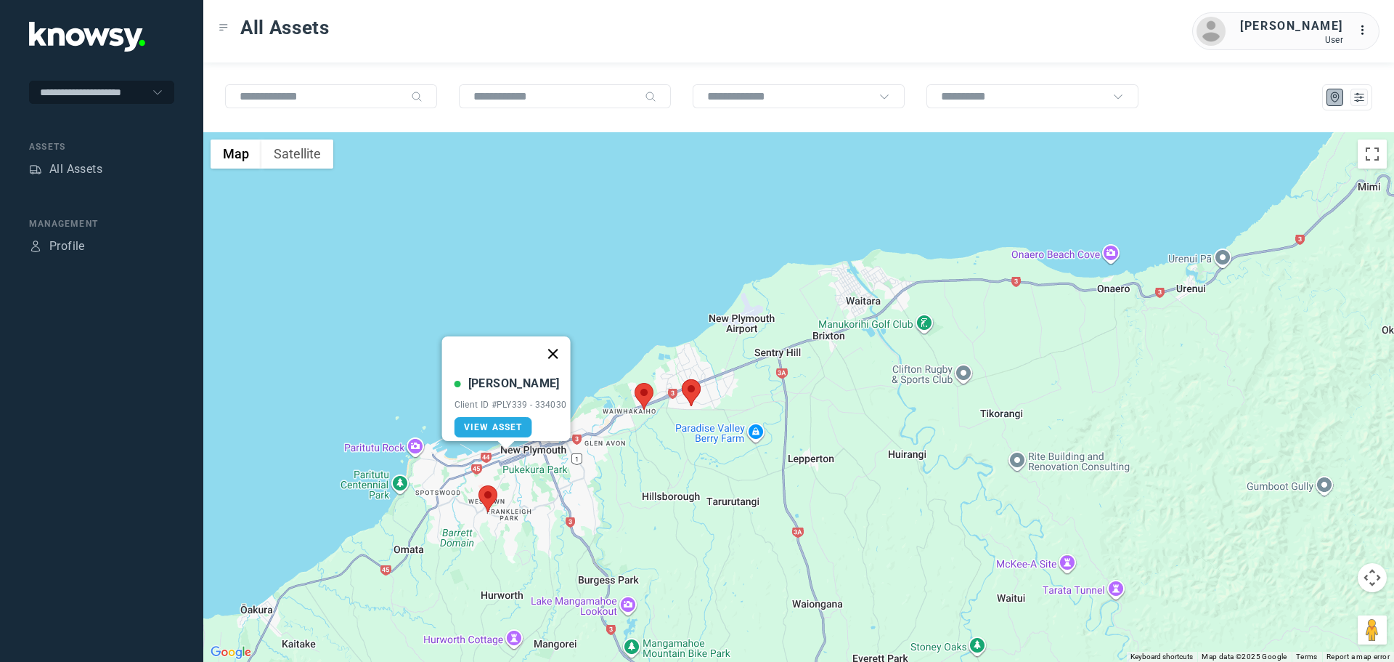
click at [561, 341] on button "Close" at bounding box center [552, 353] width 35 height 35
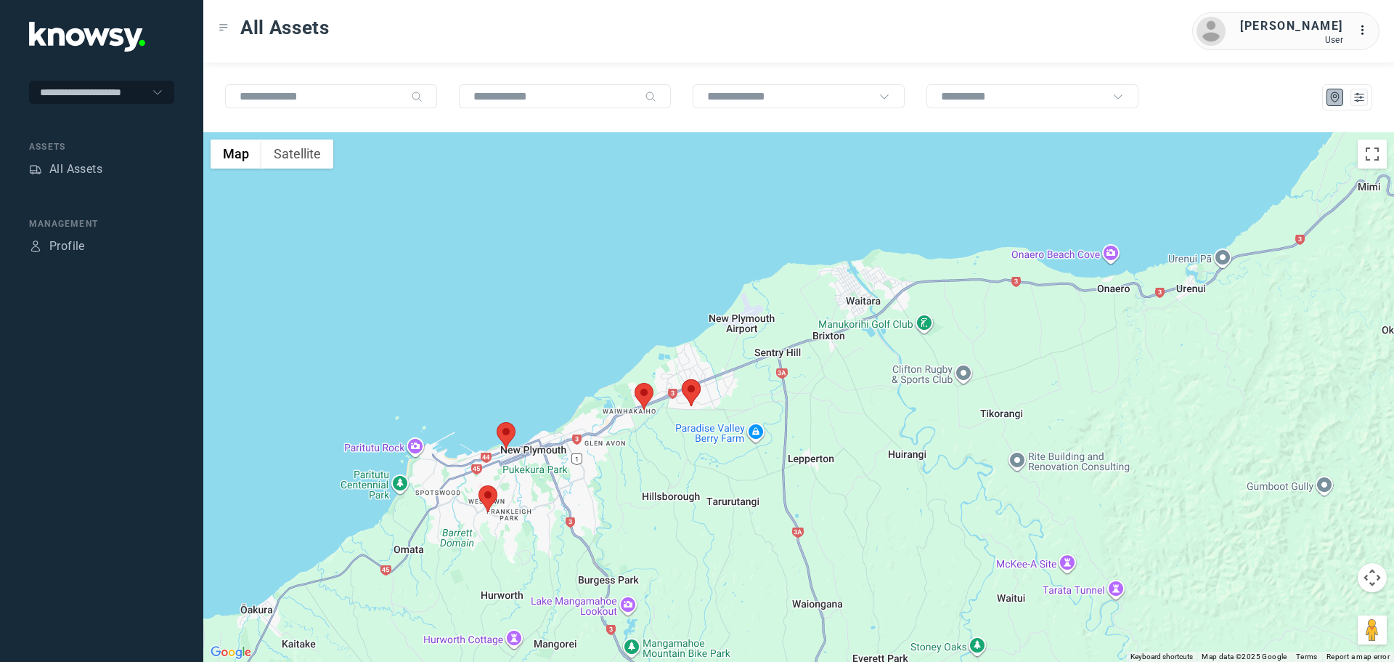
click at [635, 383] on area at bounding box center [635, 383] width 0 height 0
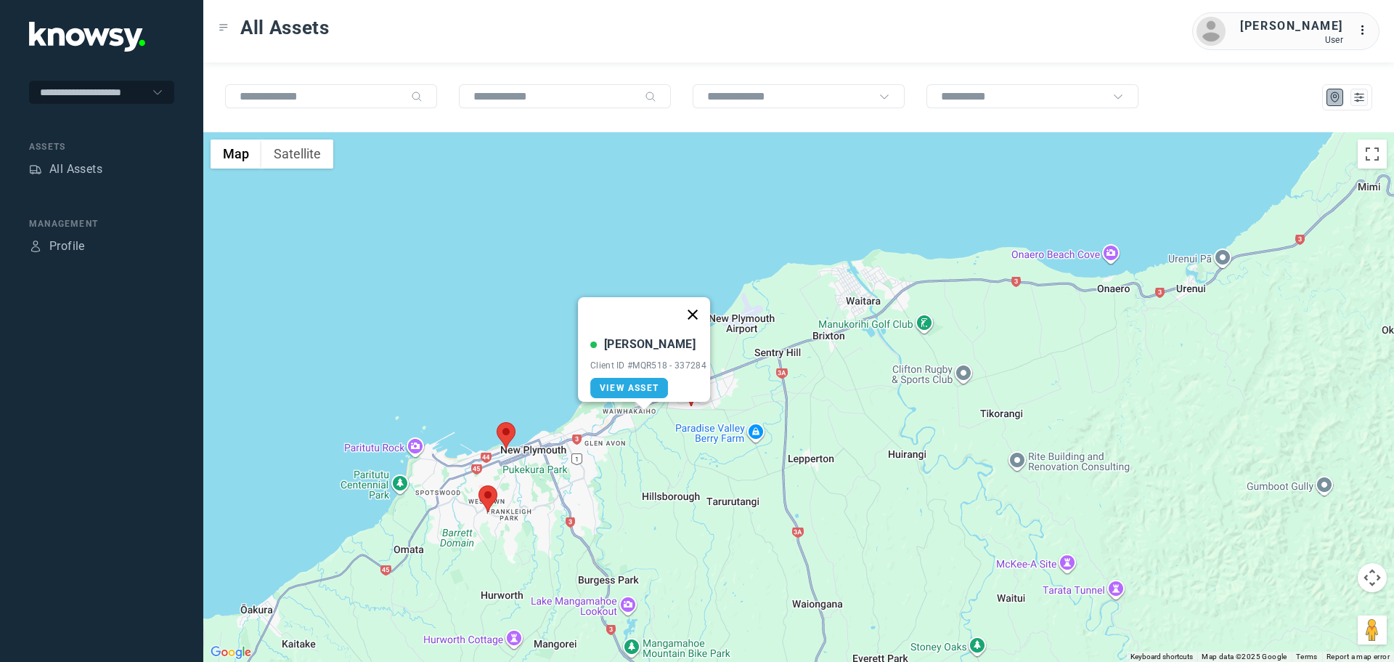
click at [696, 306] on button "Close" at bounding box center [692, 314] width 35 height 35
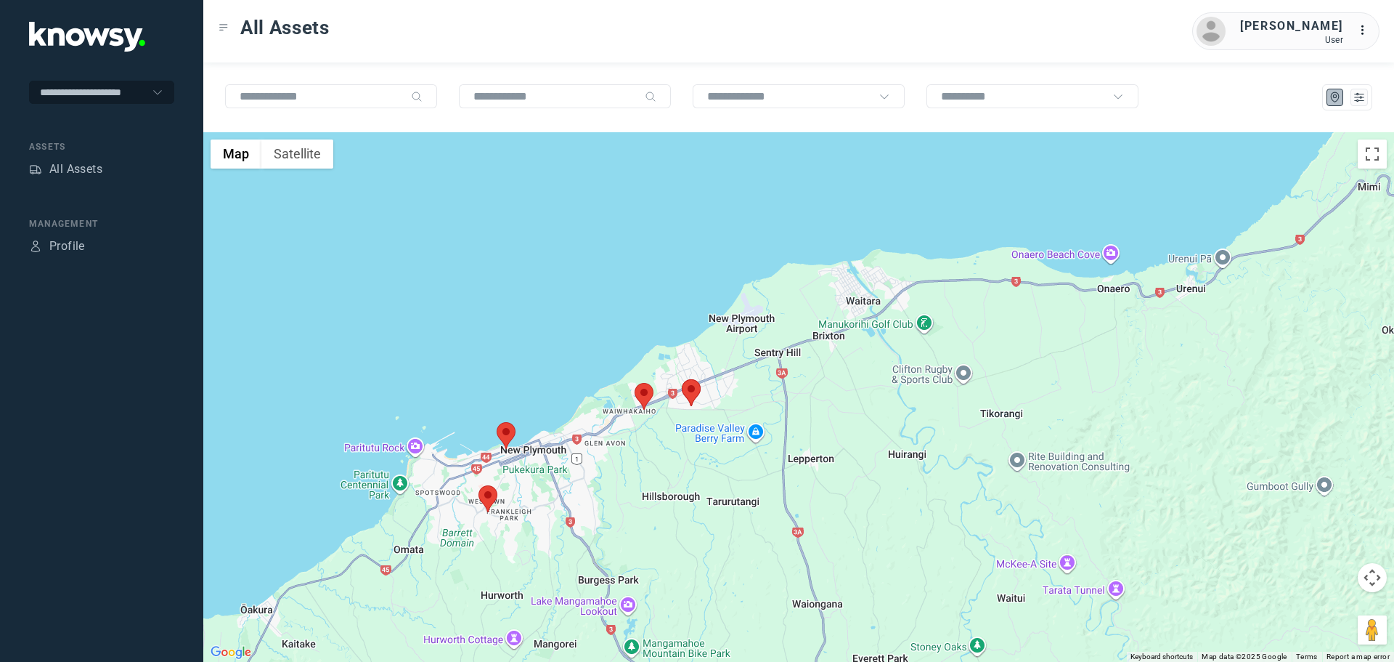
click at [497, 492] on div "To navigate, press the arrow keys." at bounding box center [798, 396] width 1191 height 529
click at [479, 485] on area at bounding box center [479, 485] width 0 height 0
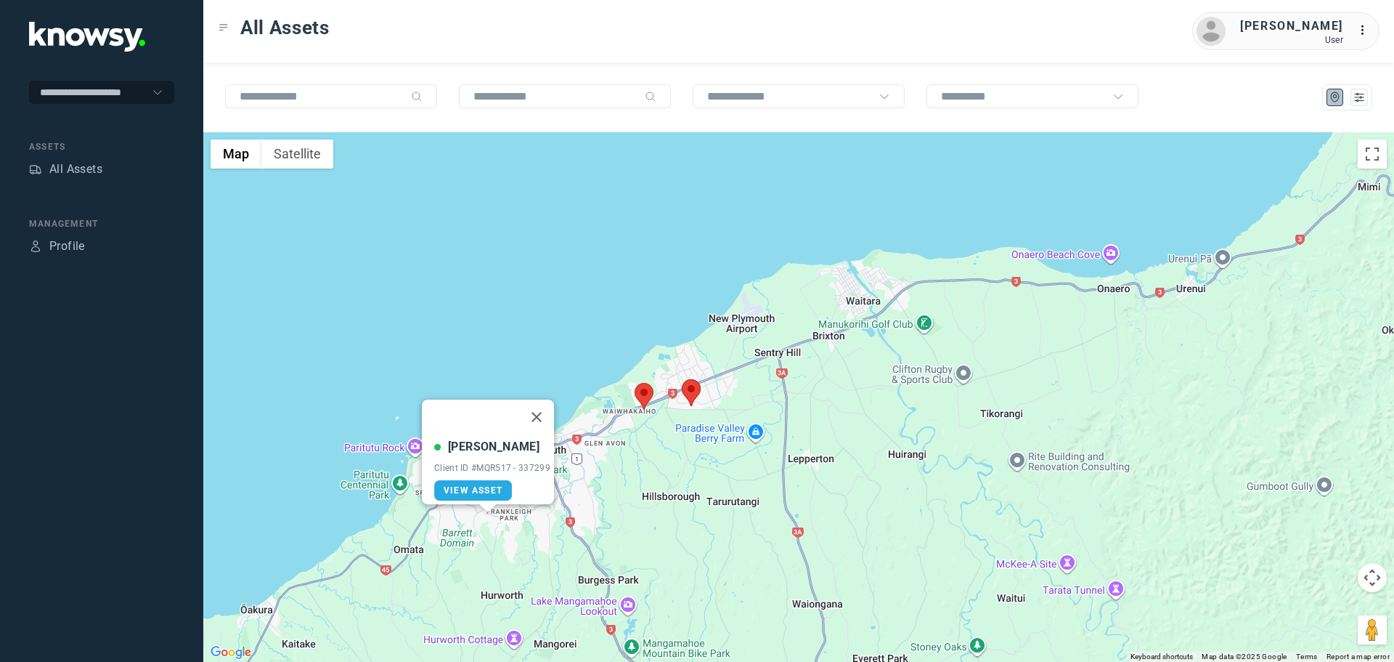
click at [550, 406] on button "Close" at bounding box center [536, 416] width 35 height 35
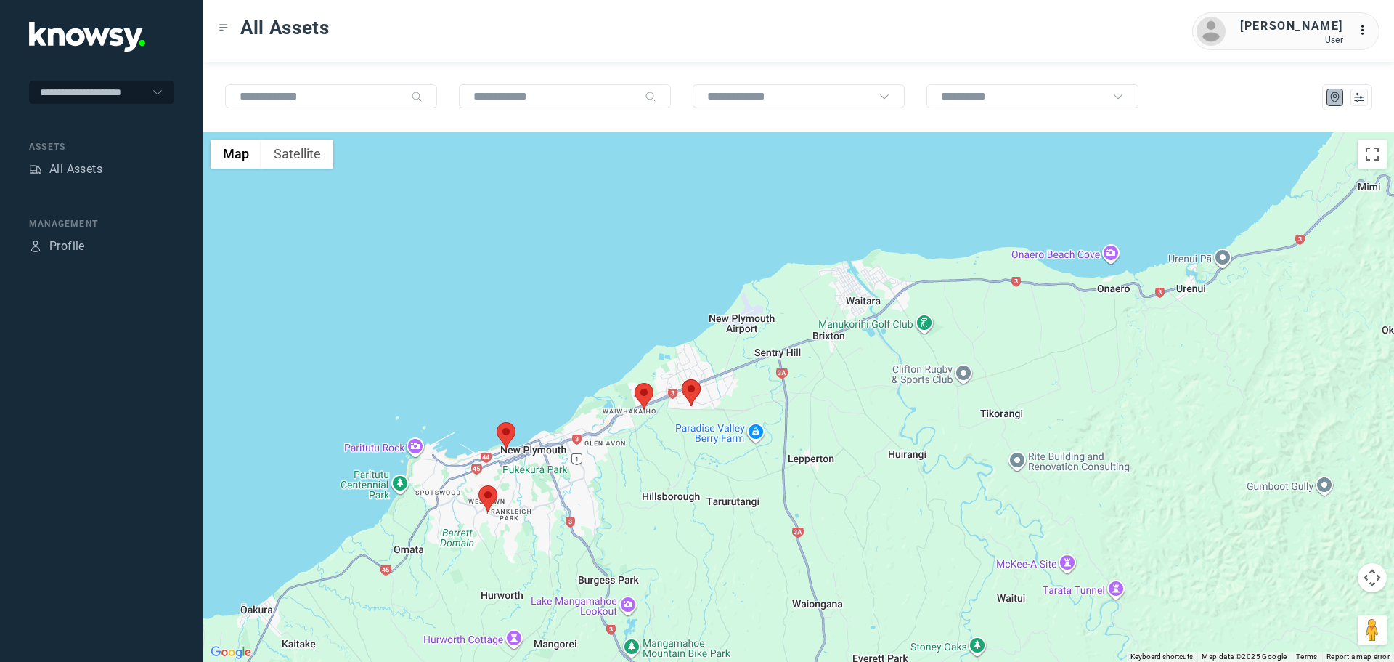
click at [682, 379] on area at bounding box center [682, 379] width 0 height 0
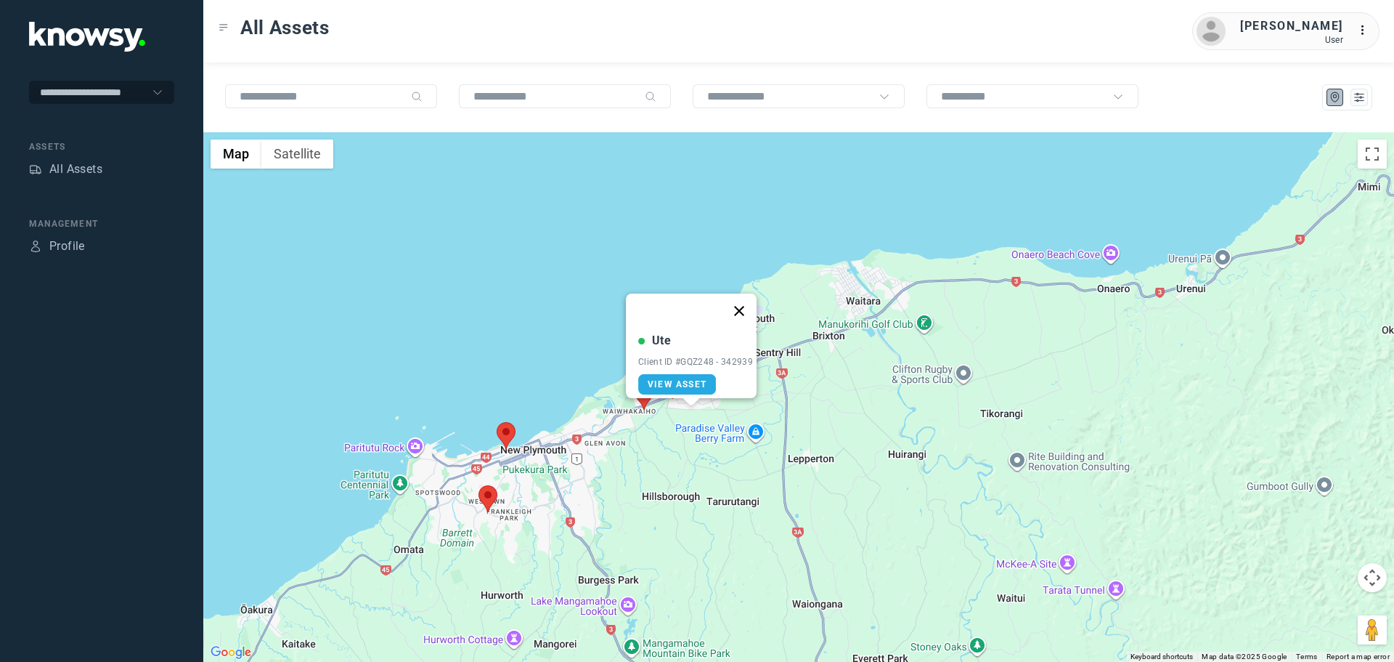
click at [748, 303] on button "Close" at bounding box center [739, 310] width 35 height 35
